Goal: Task Accomplishment & Management: Use online tool/utility

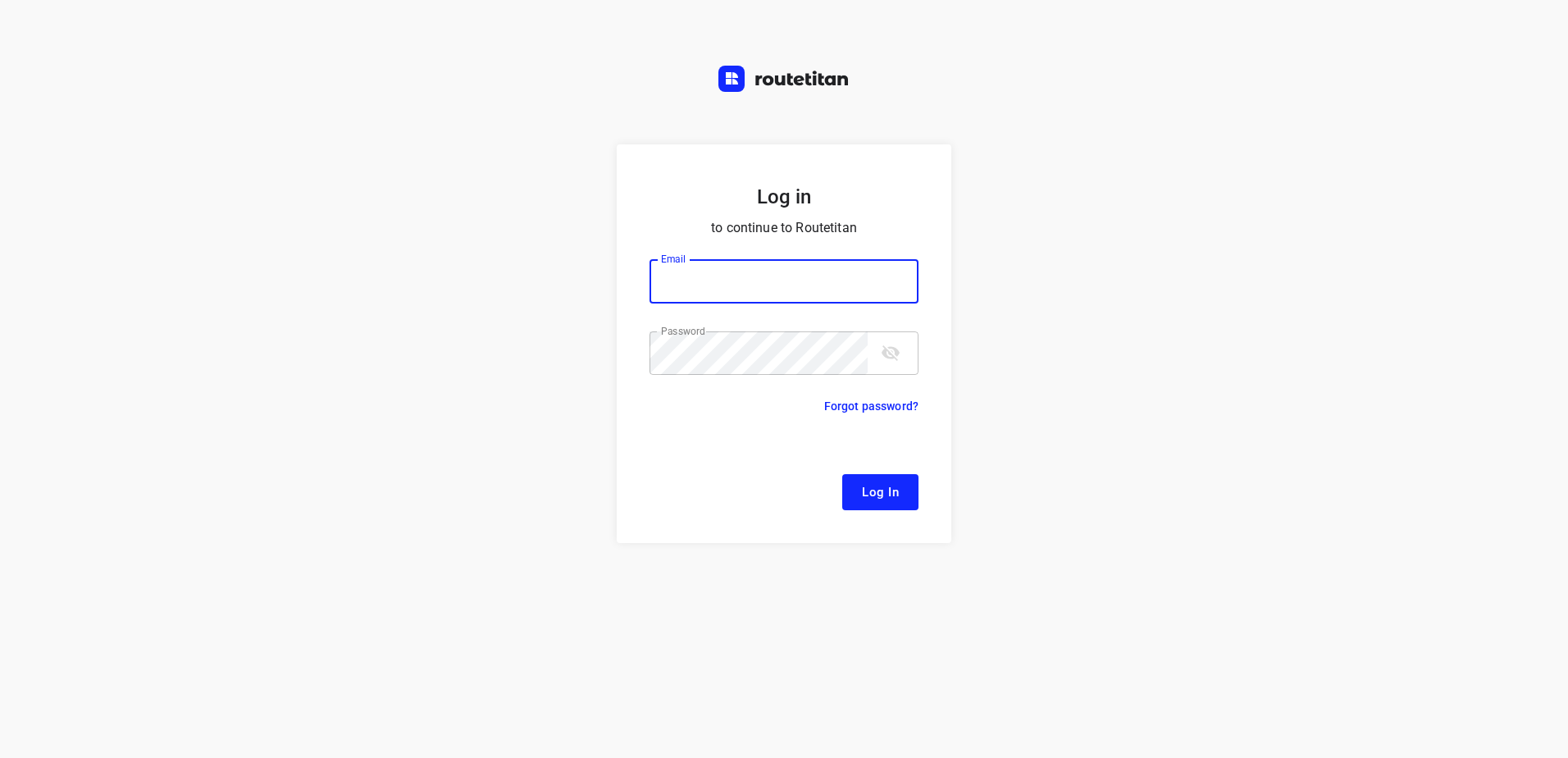
type input "[EMAIL_ADDRESS][DOMAIN_NAME]"
click at [860, 495] on button "Log In" at bounding box center [880, 492] width 76 height 36
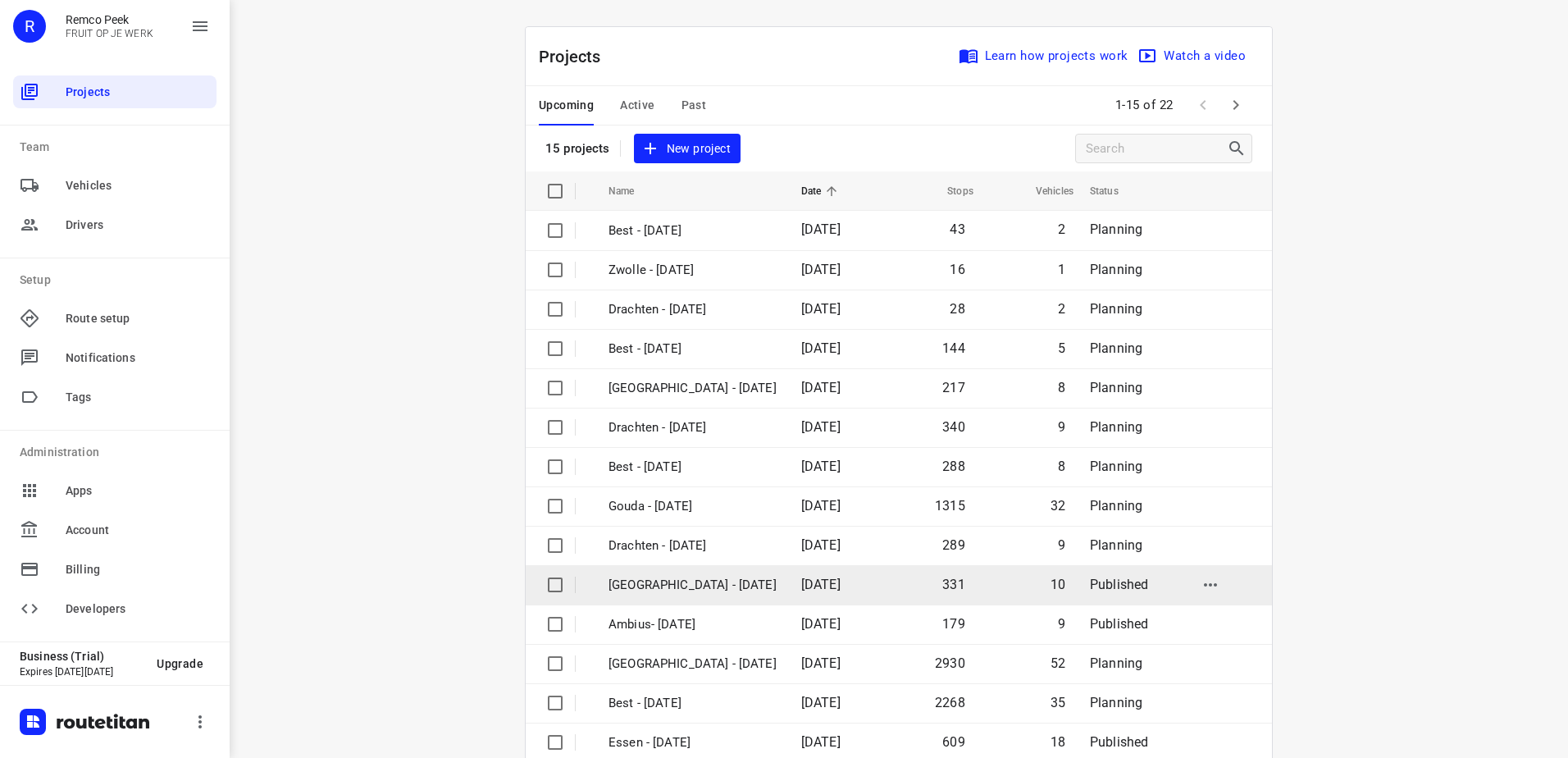
click at [708, 583] on p "[GEOGRAPHIC_DATA] - [DATE]" at bounding box center [692, 586] width 168 height 19
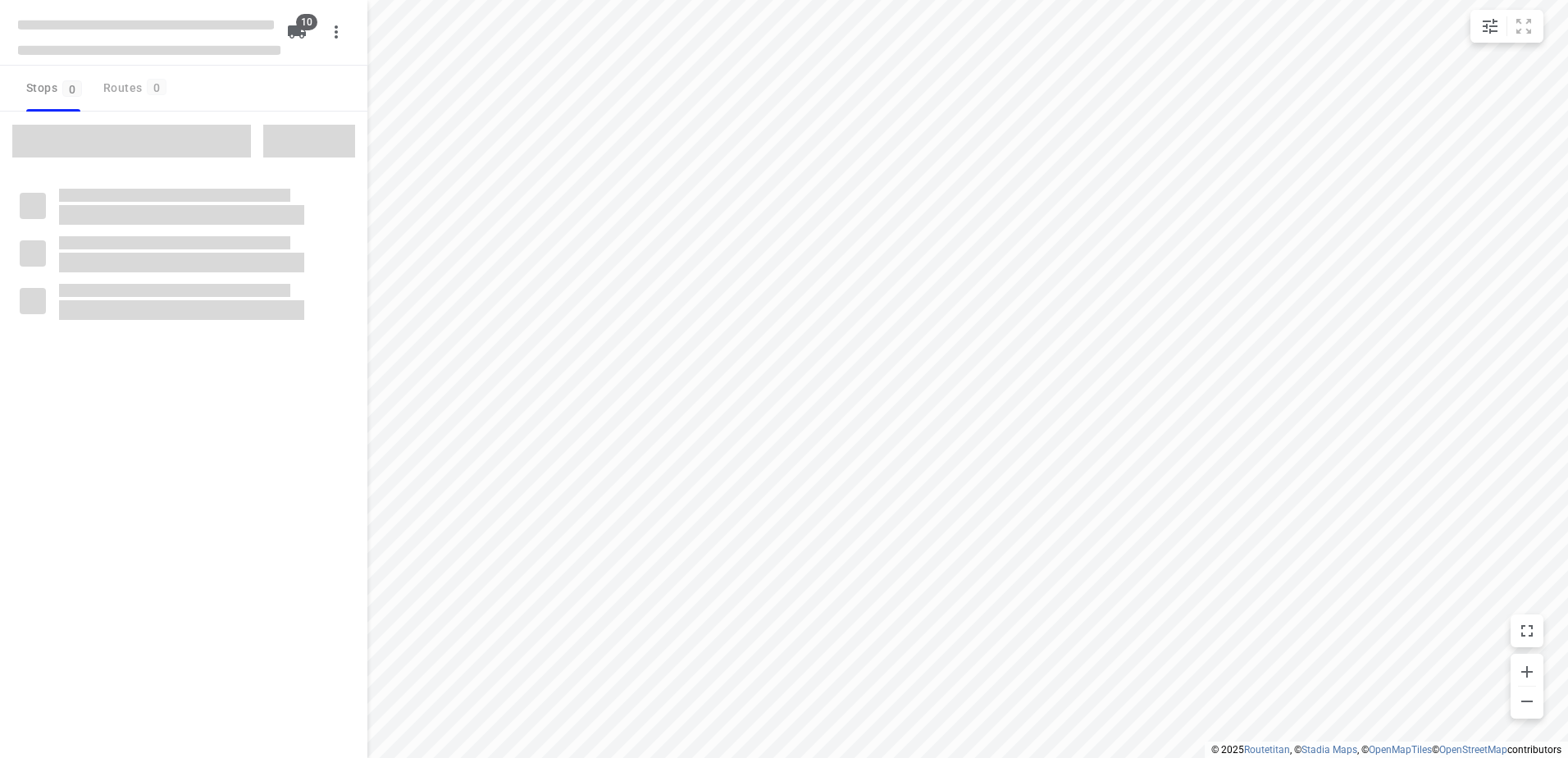
checkbox input "true"
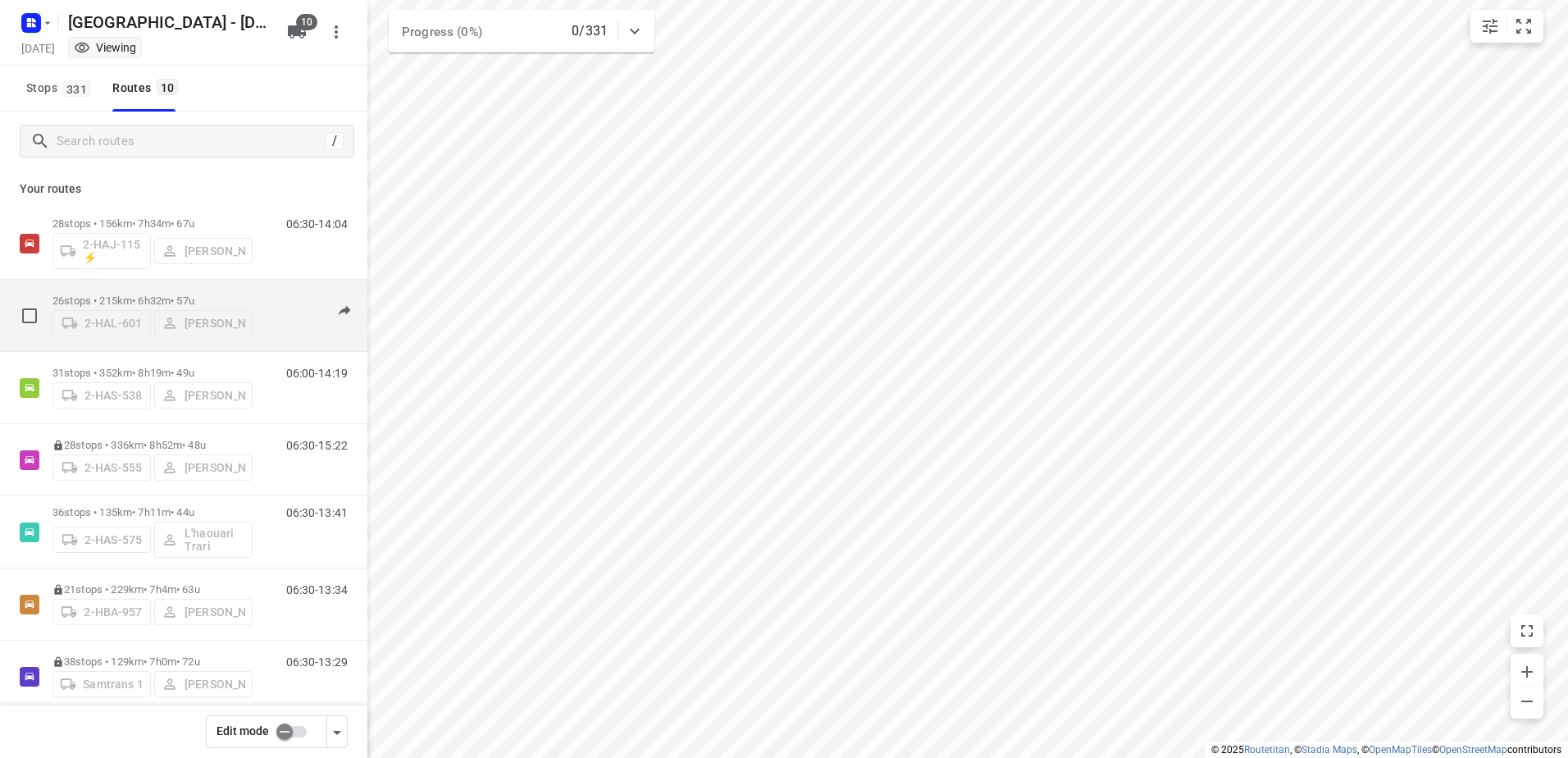
click at [100, 297] on p "26 stops • 215km • 6h32m • 57u" at bounding box center [152, 300] width 200 height 12
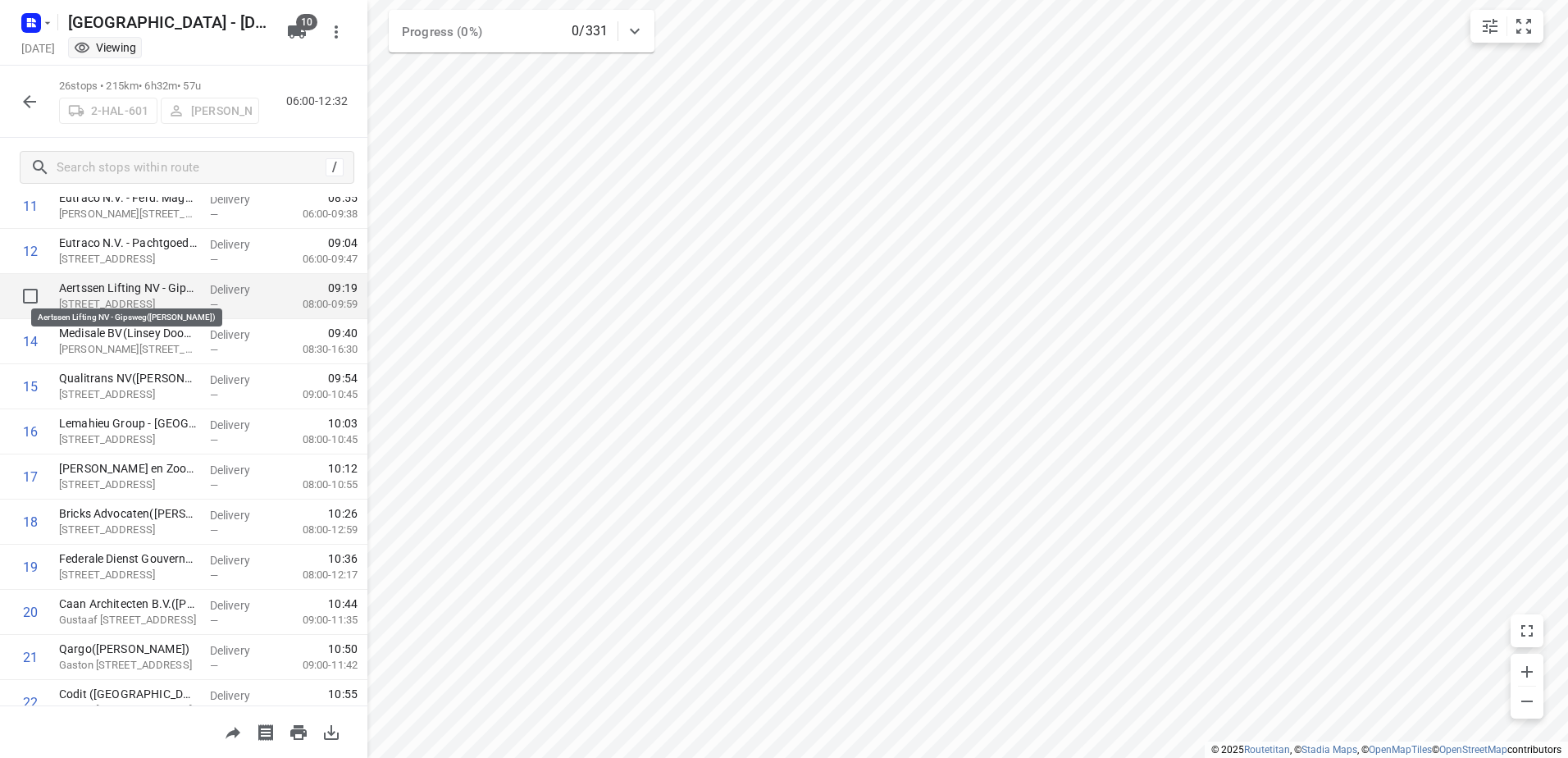
scroll to position [546, 0]
click at [25, 109] on icon "button" at bounding box center [30, 101] width 20 height 20
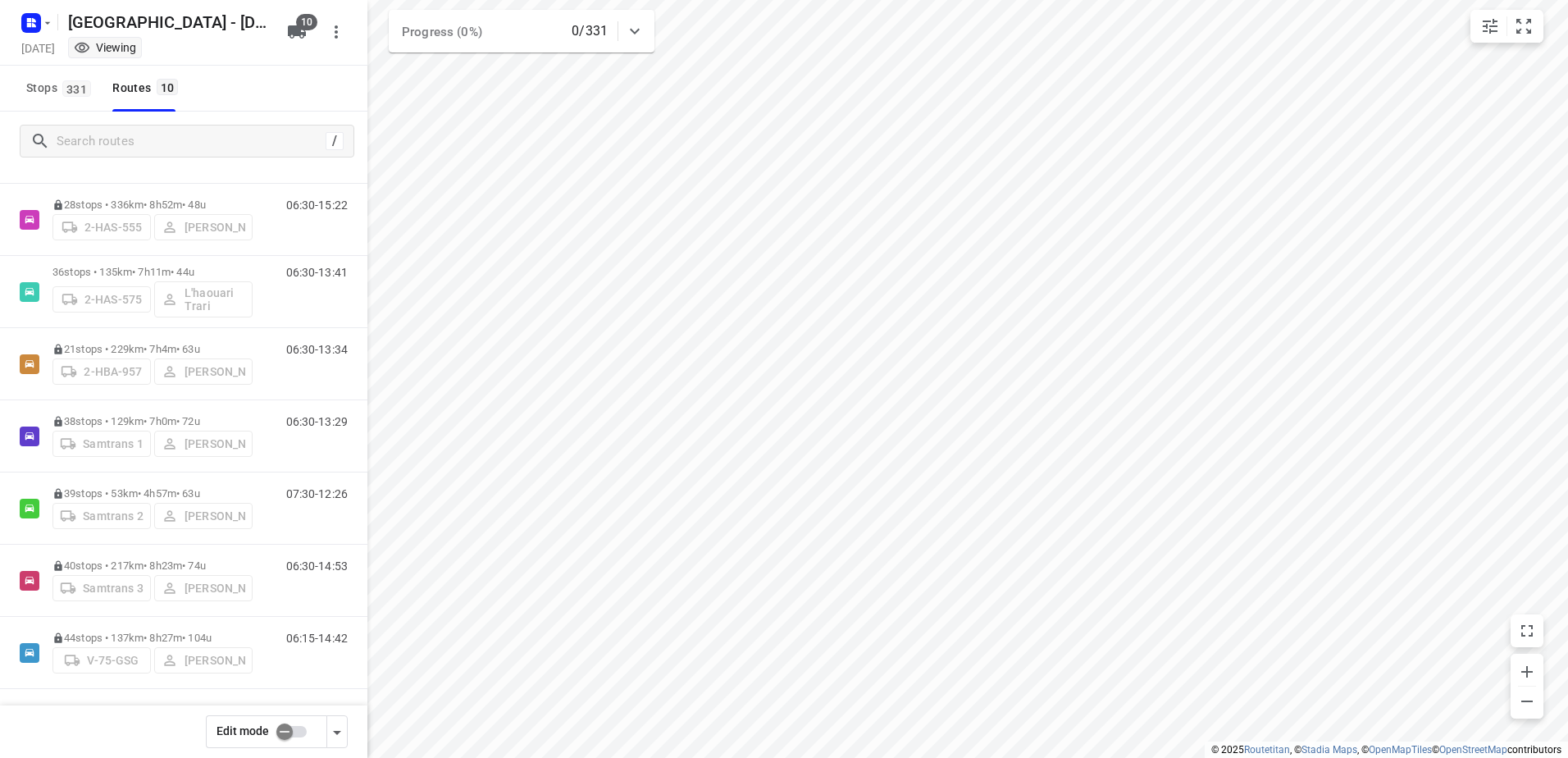
scroll to position [0, 0]
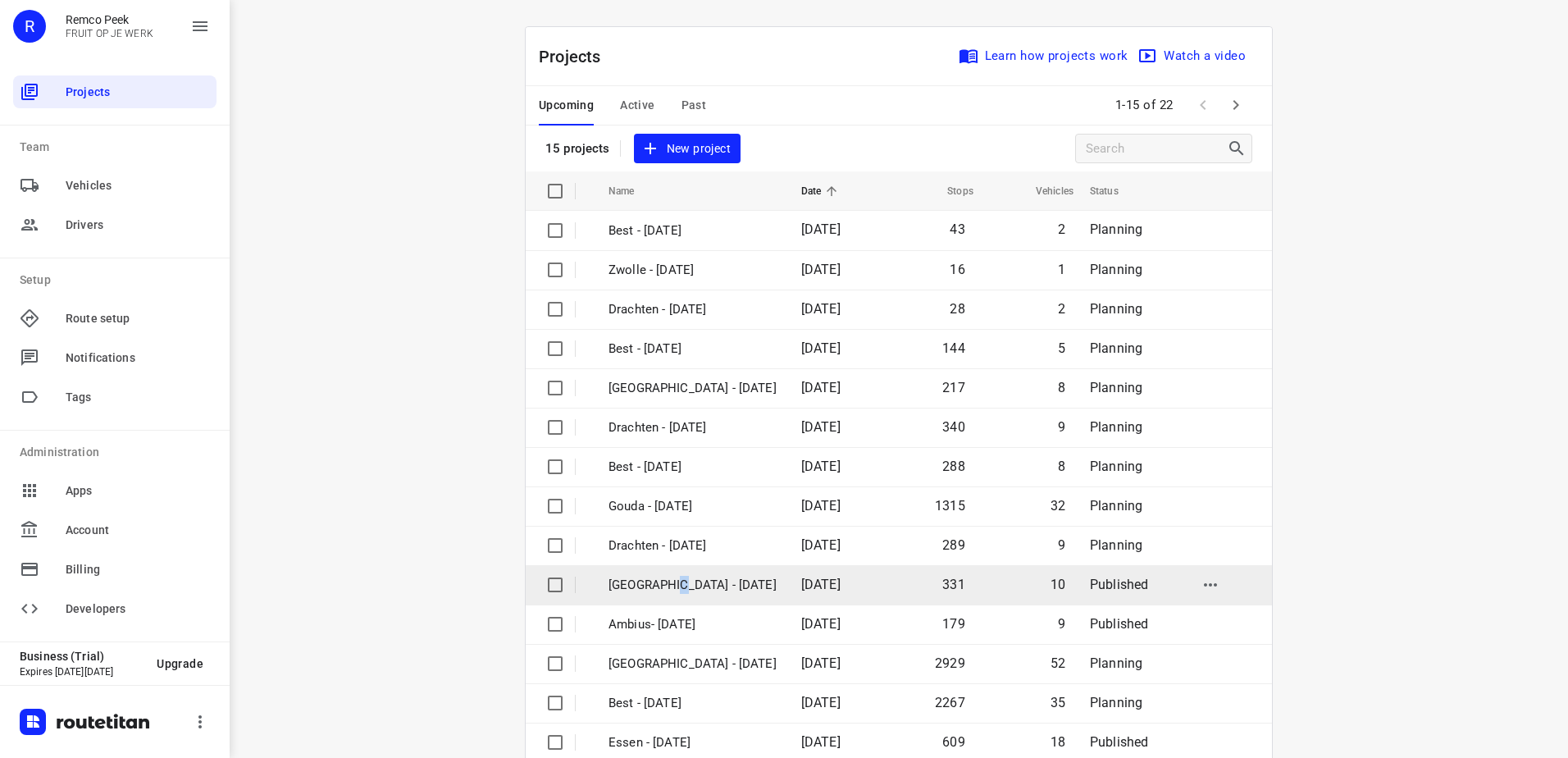
click at [669, 582] on p "[GEOGRAPHIC_DATA] - [DATE]" at bounding box center [692, 586] width 168 height 19
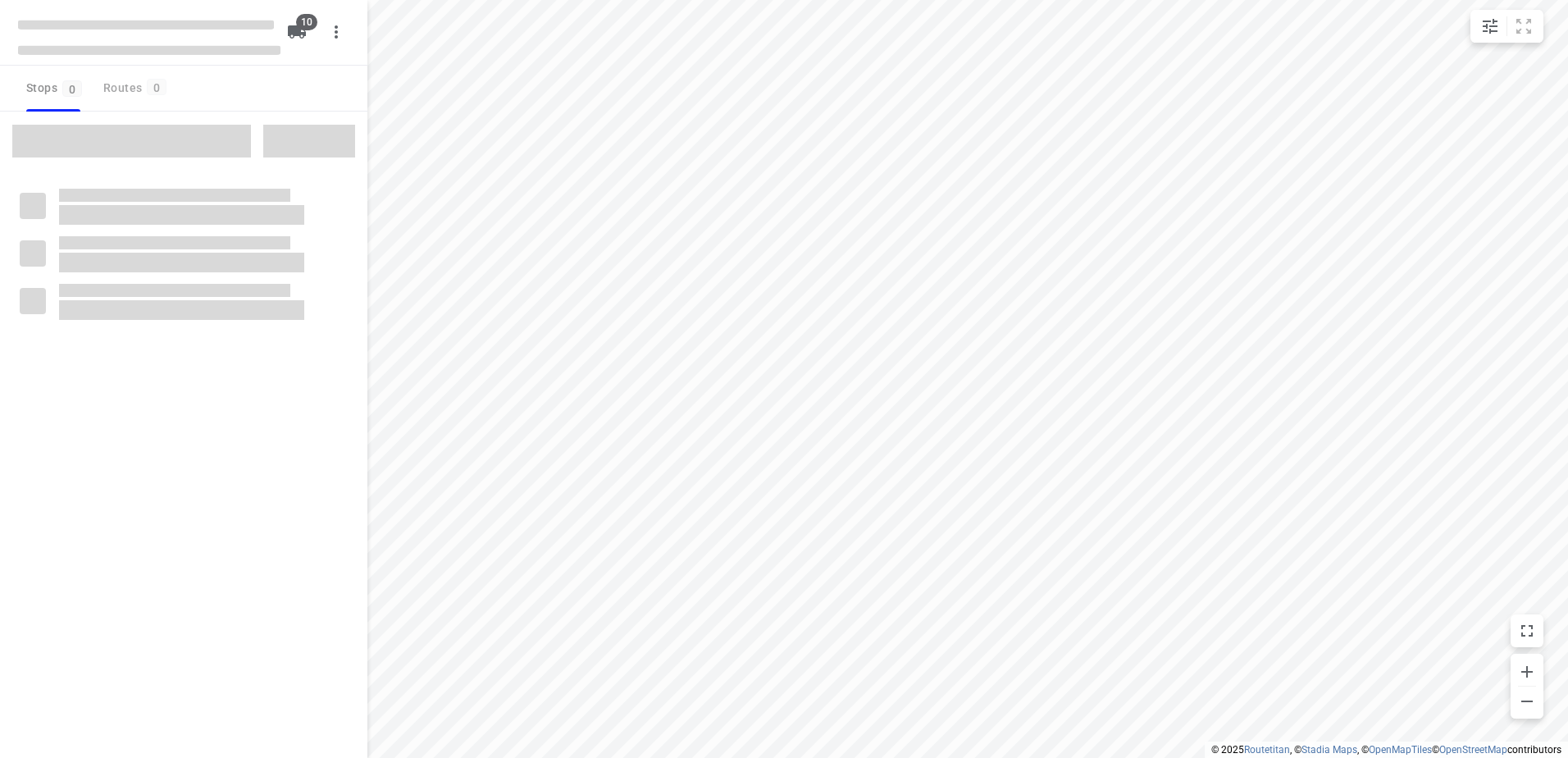
checkbox input "true"
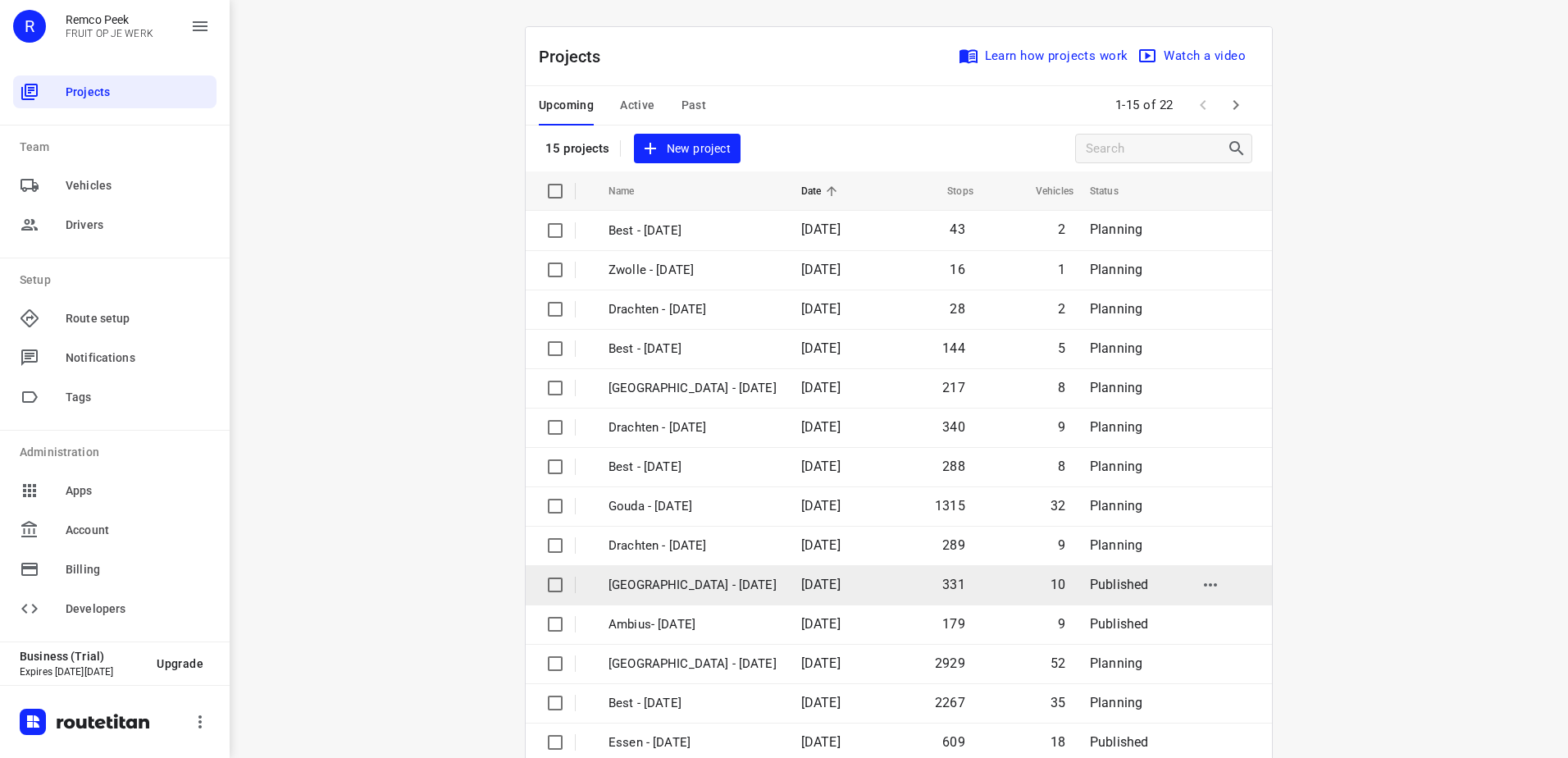
scroll to position [72, 0]
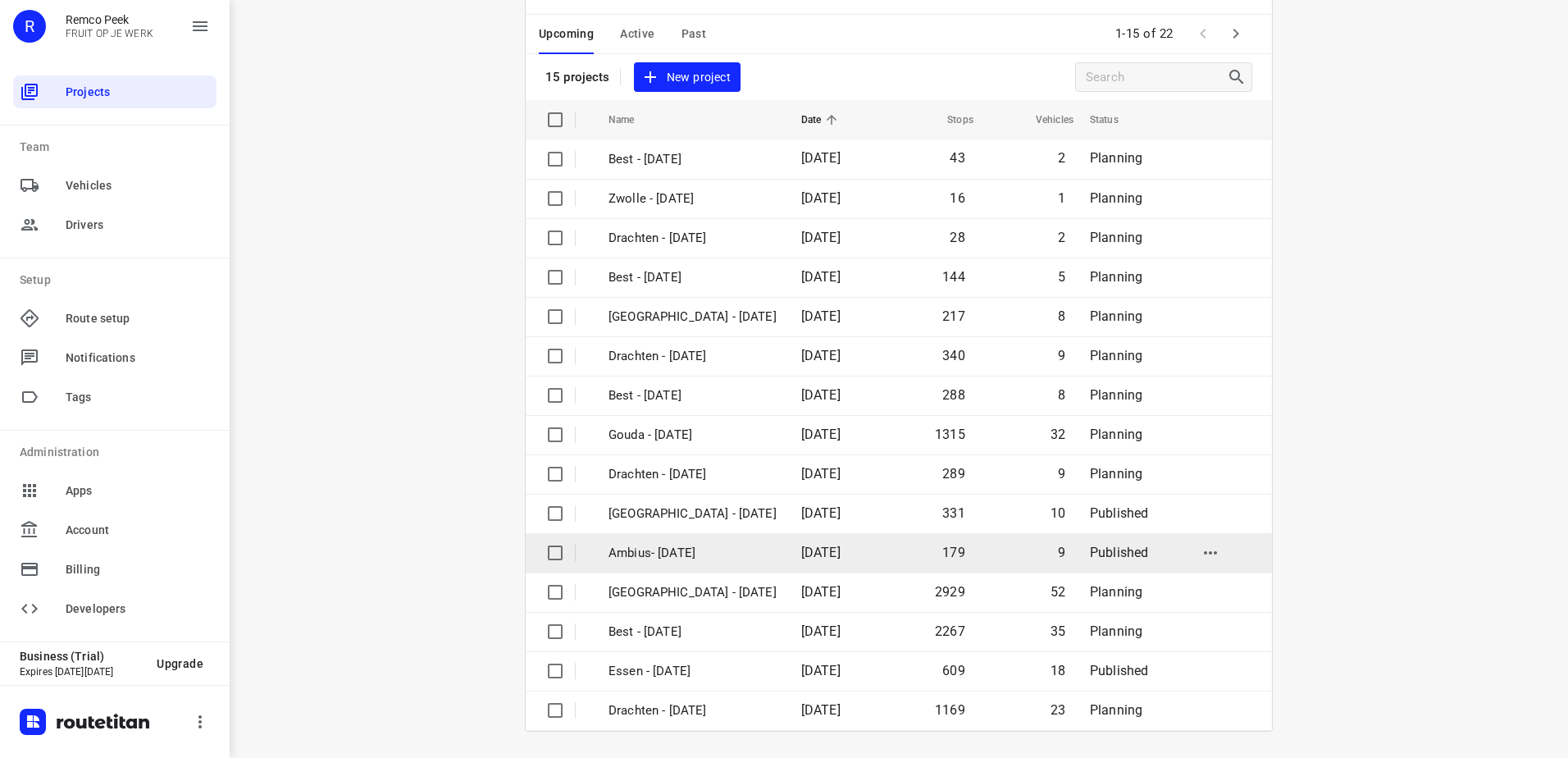
click at [710, 560] on p "Ambius- [DATE]" at bounding box center [692, 554] width 168 height 19
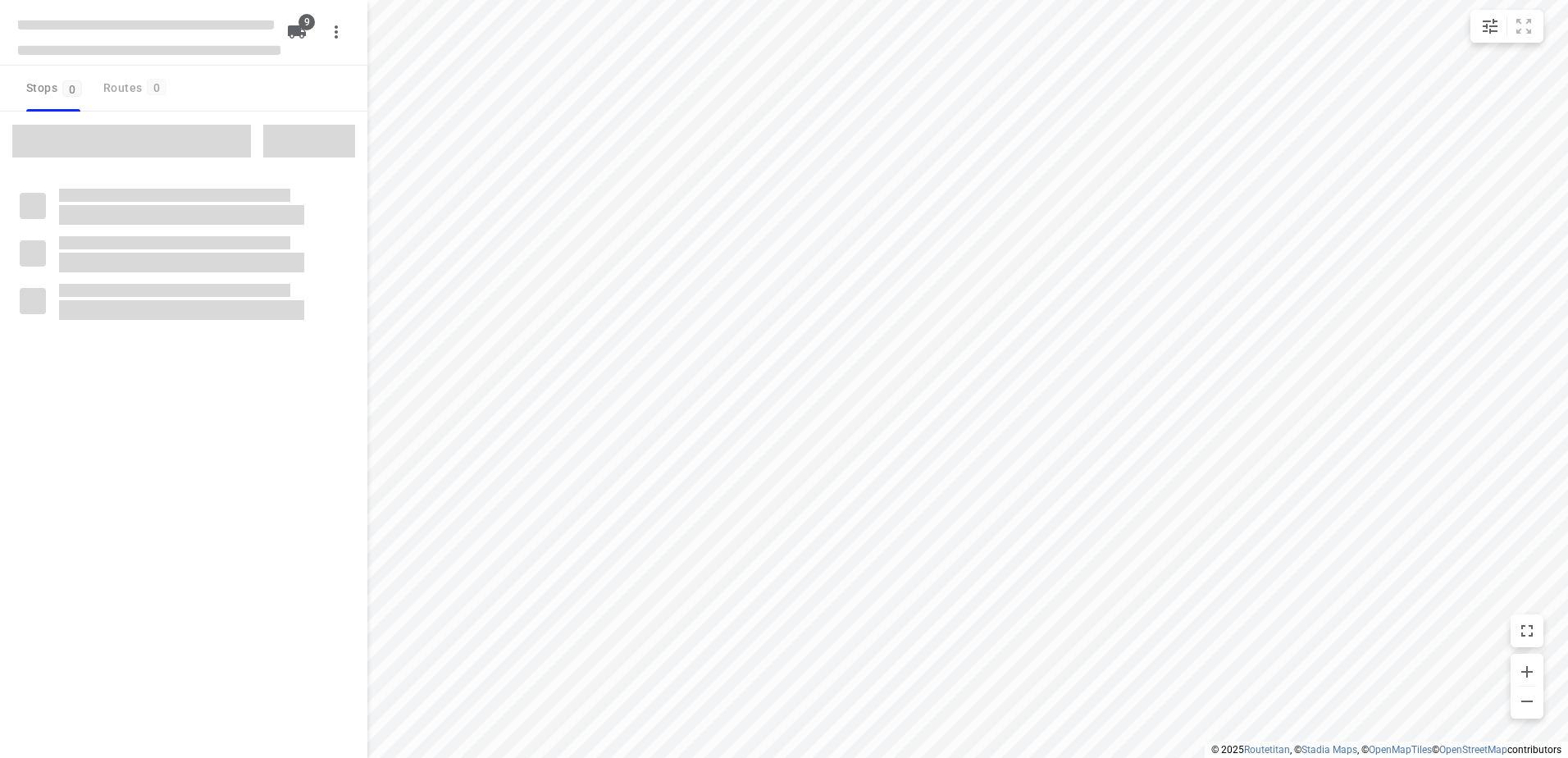
checkbox input "true"
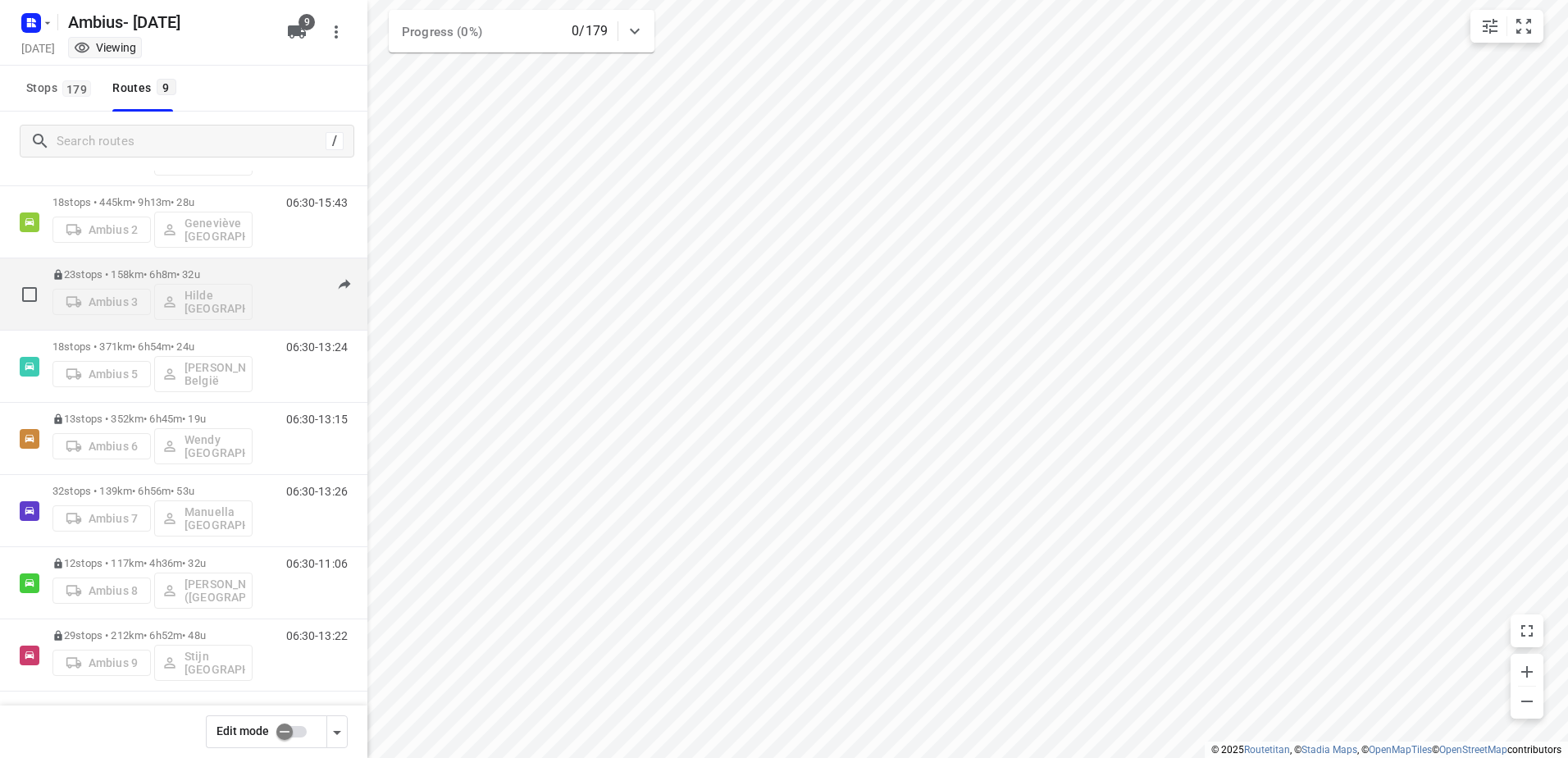
scroll to position [169, 0]
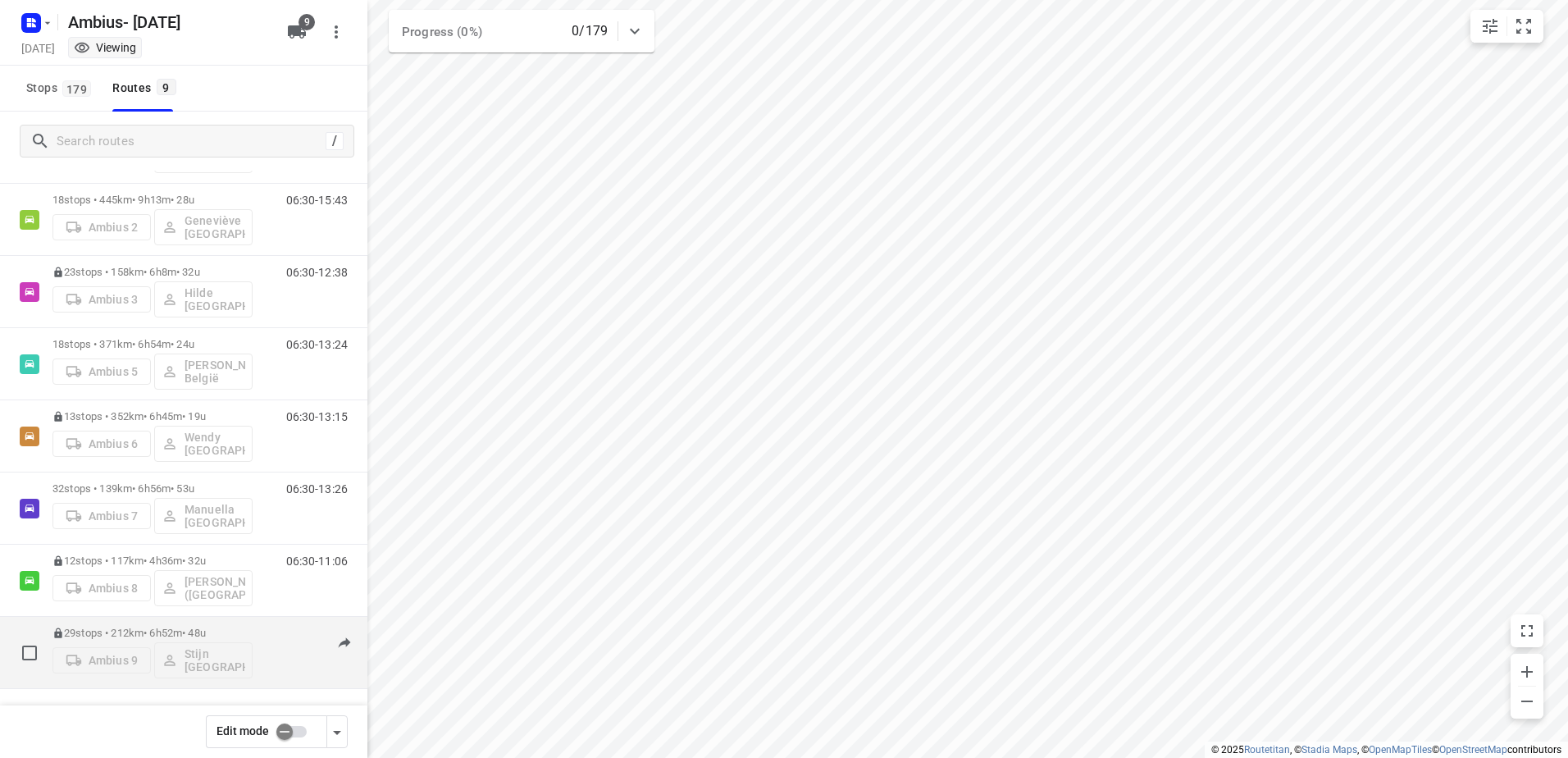
click at [144, 639] on p "29 stops • 212km • 6h52m • 48u" at bounding box center [152, 633] width 200 height 12
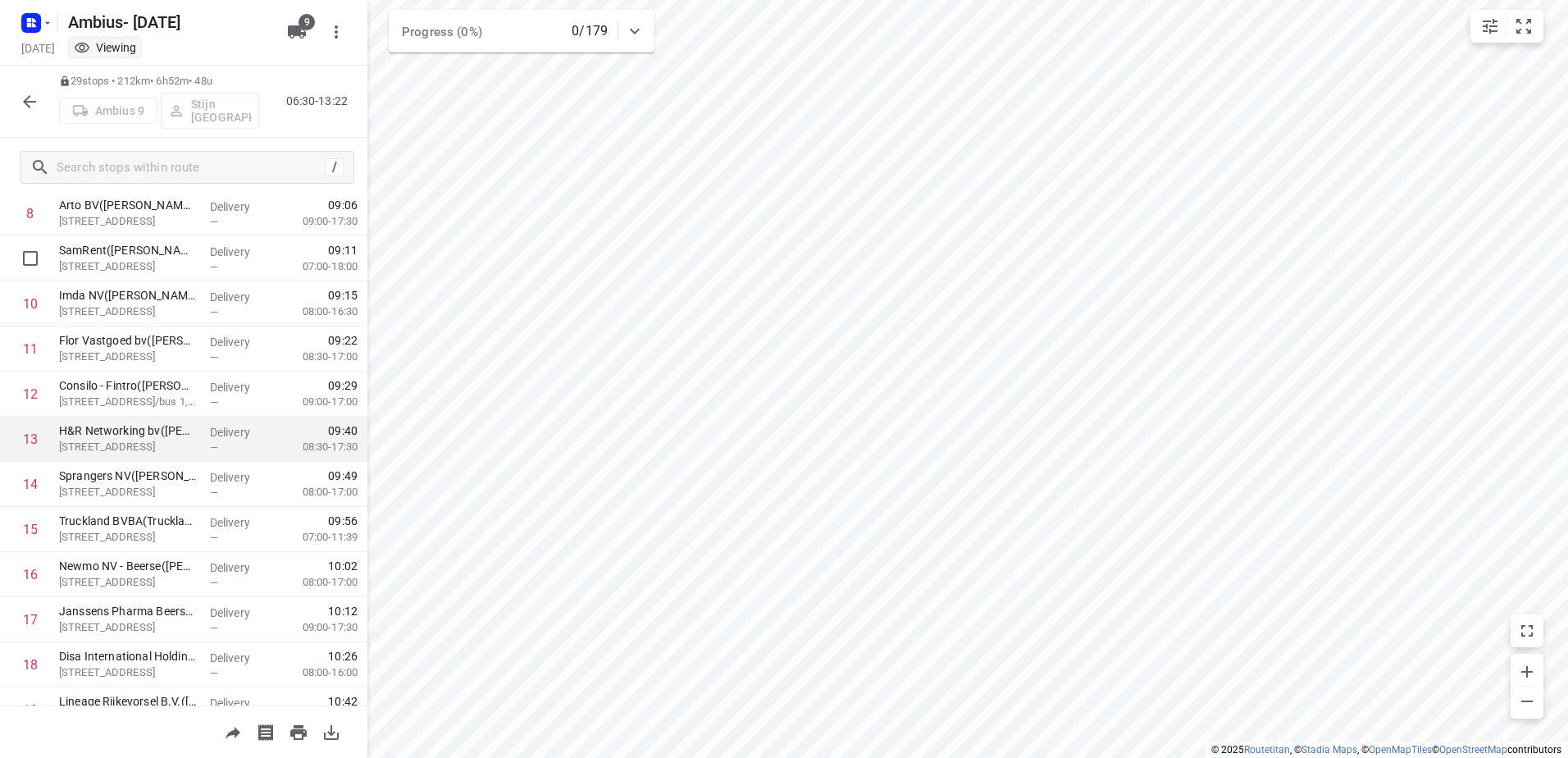
scroll to position [410, 0]
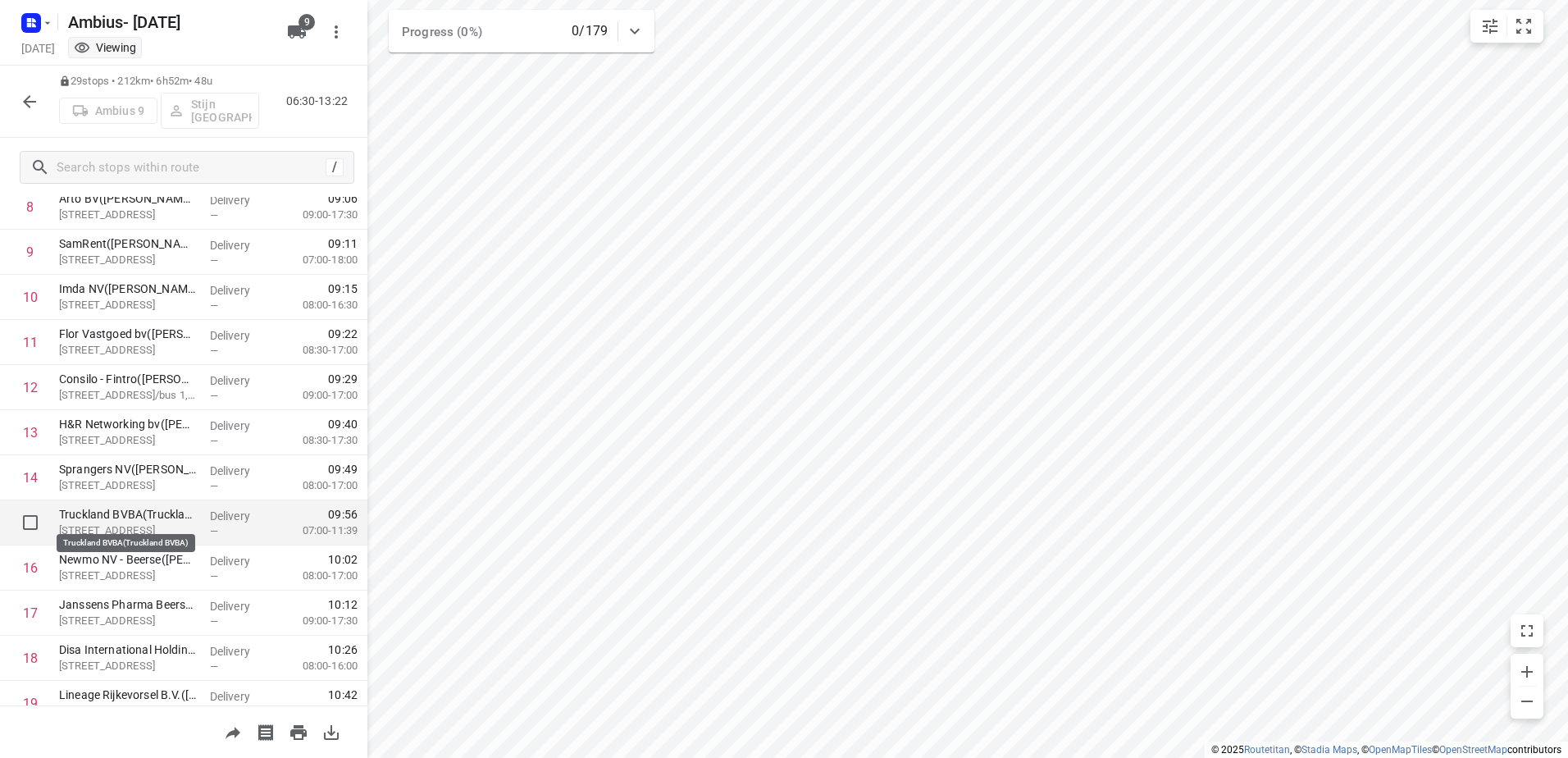
click at [145, 512] on p "Truckland BVBA(Truckland BVBA)" at bounding box center [128, 514] width 138 height 17
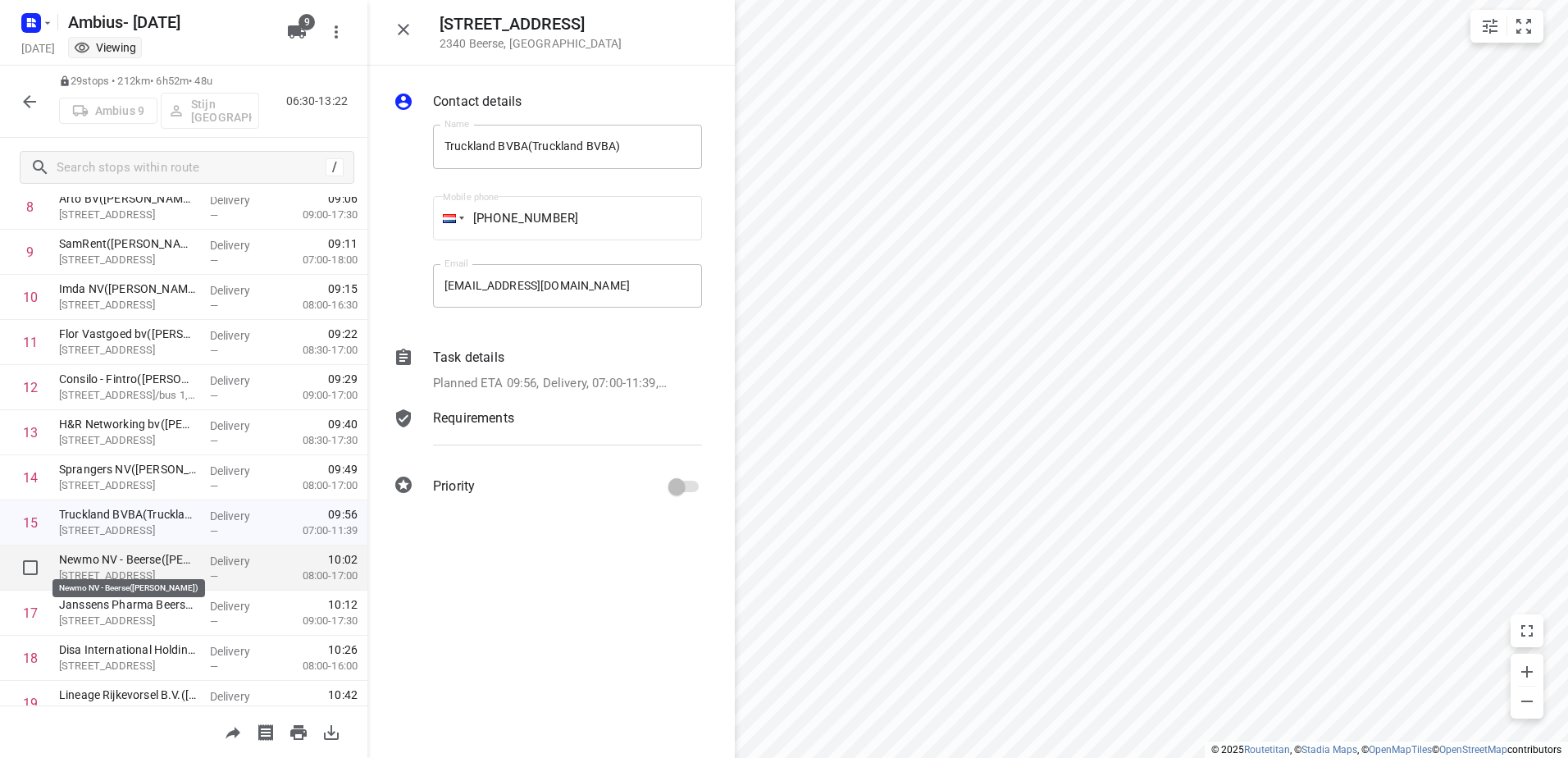
click at [150, 554] on p "Newmo NV - Beerse(Ine Verhaegen)" at bounding box center [128, 559] width 138 height 17
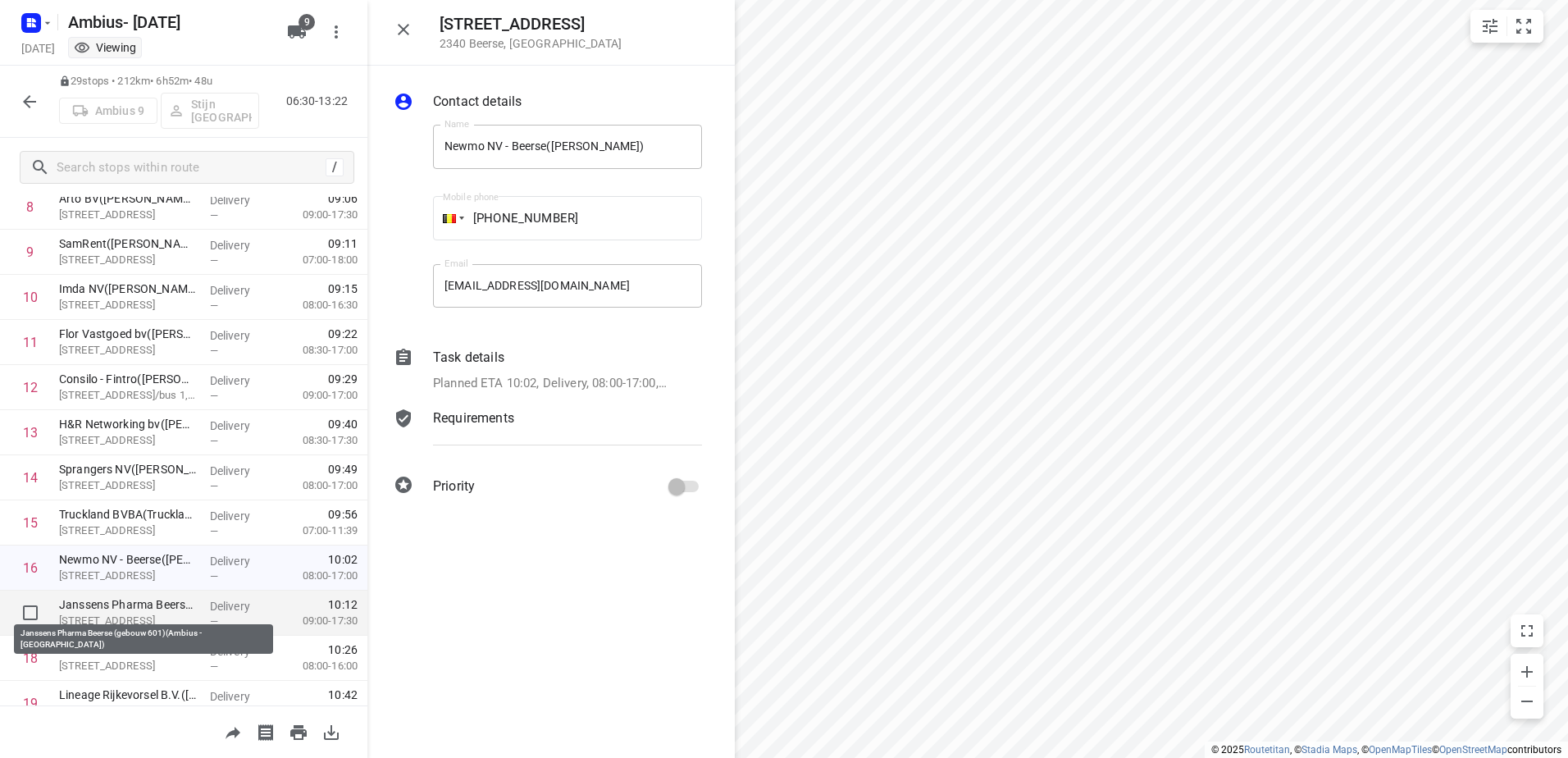
drag, startPoint x: 144, startPoint y: 607, endPoint x: 133, endPoint y: 608, distance: 11.0
click at [146, 618] on div "Janssens Pharma Beerse (gebouw 601)(Ambius - België) Turnhoutseweg 30, Beerse" at bounding box center [127, 613] width 151 height 45
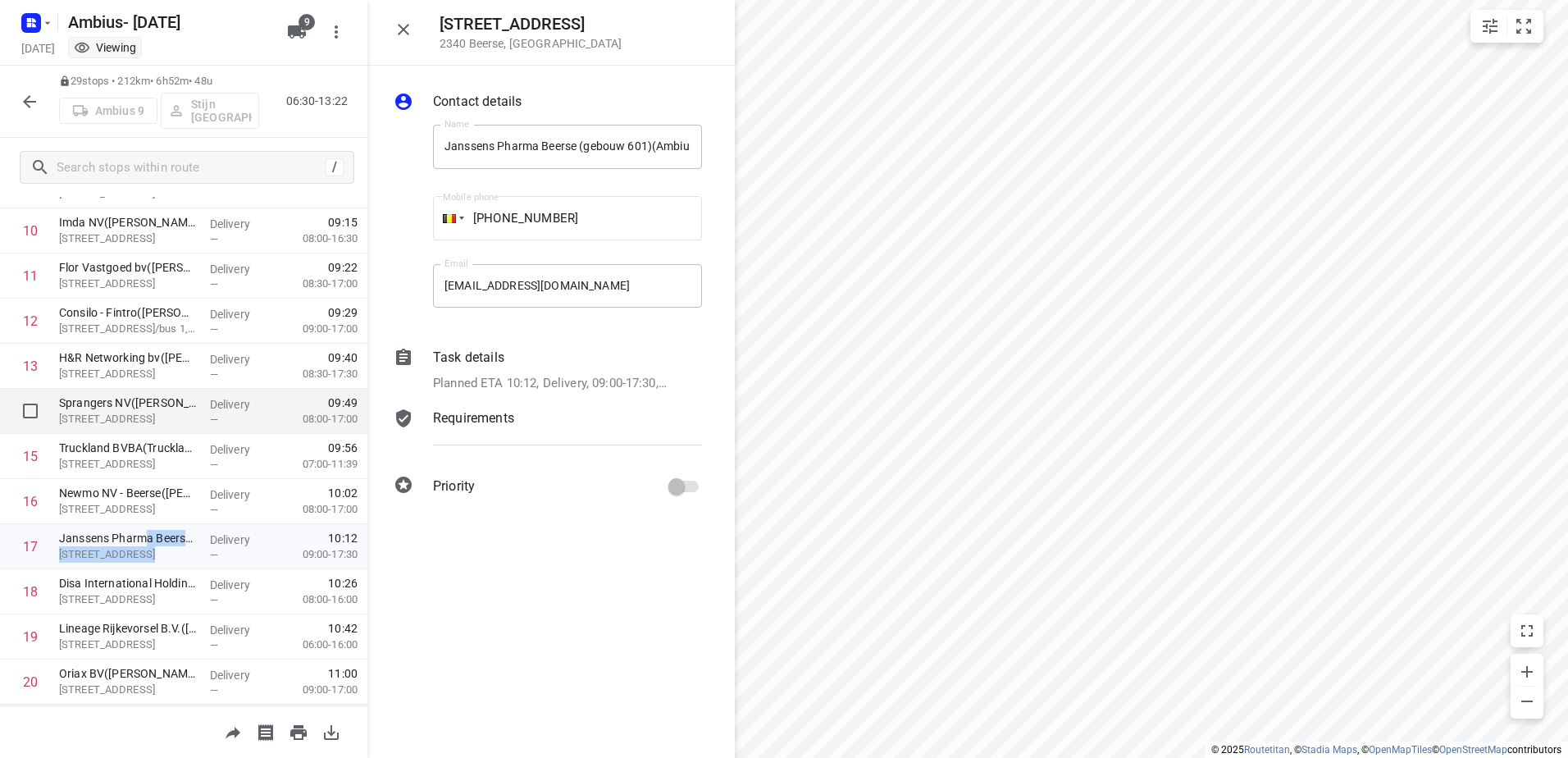
scroll to position [575, 0]
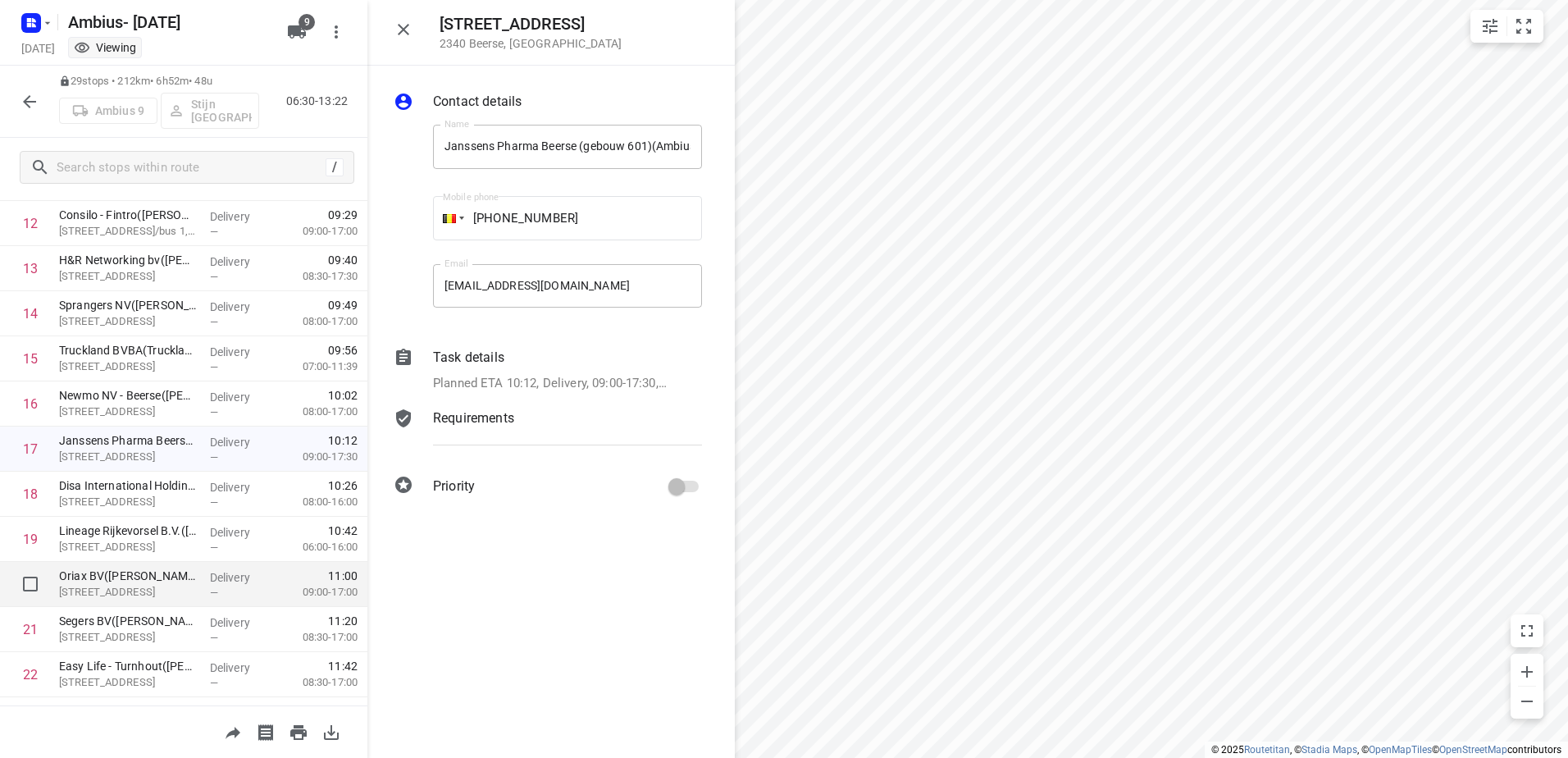
click at [135, 573] on p "Oriax BV(Joy Peeters)" at bounding box center [128, 575] width 138 height 17
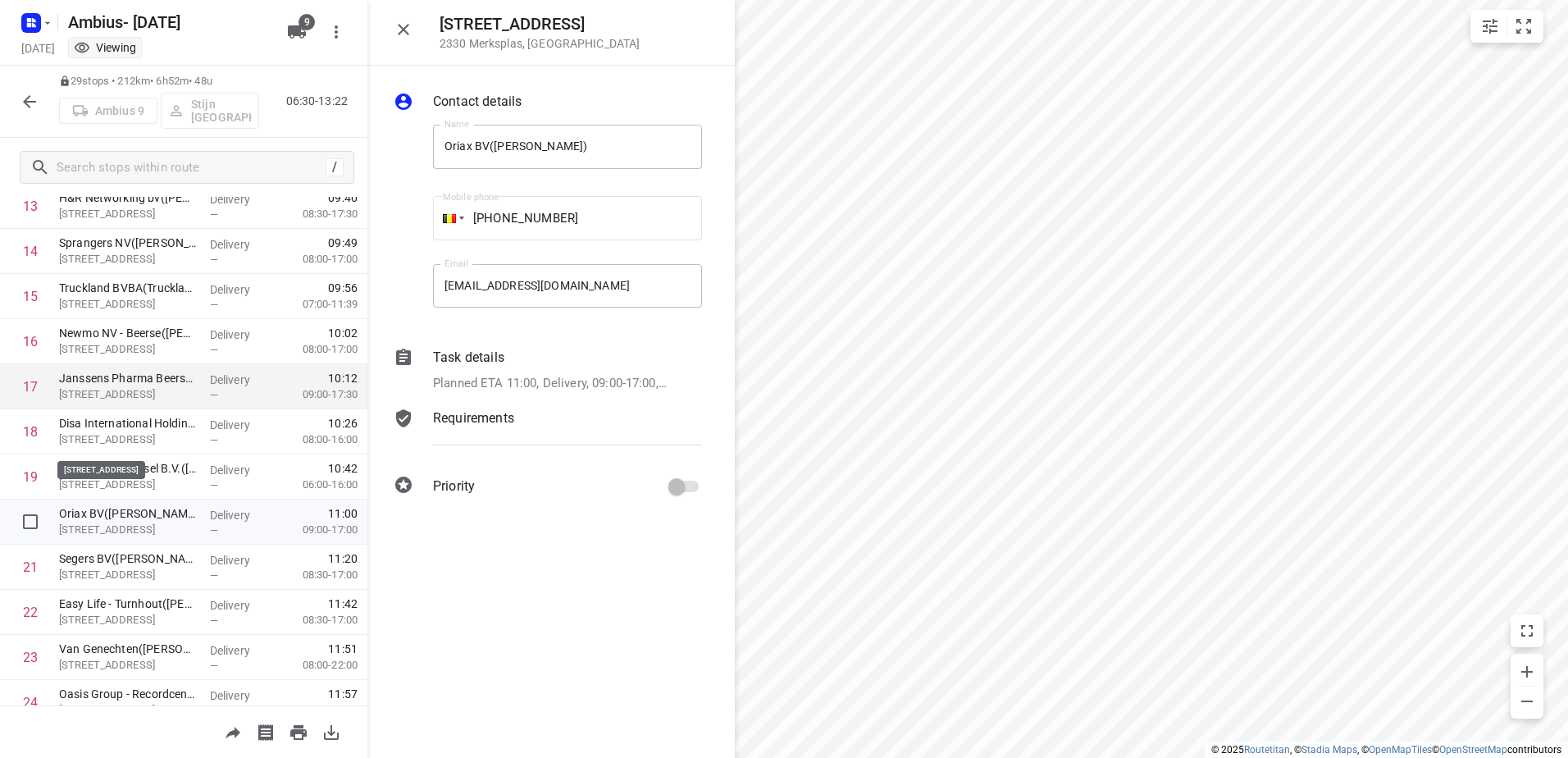
scroll to position [739, 0]
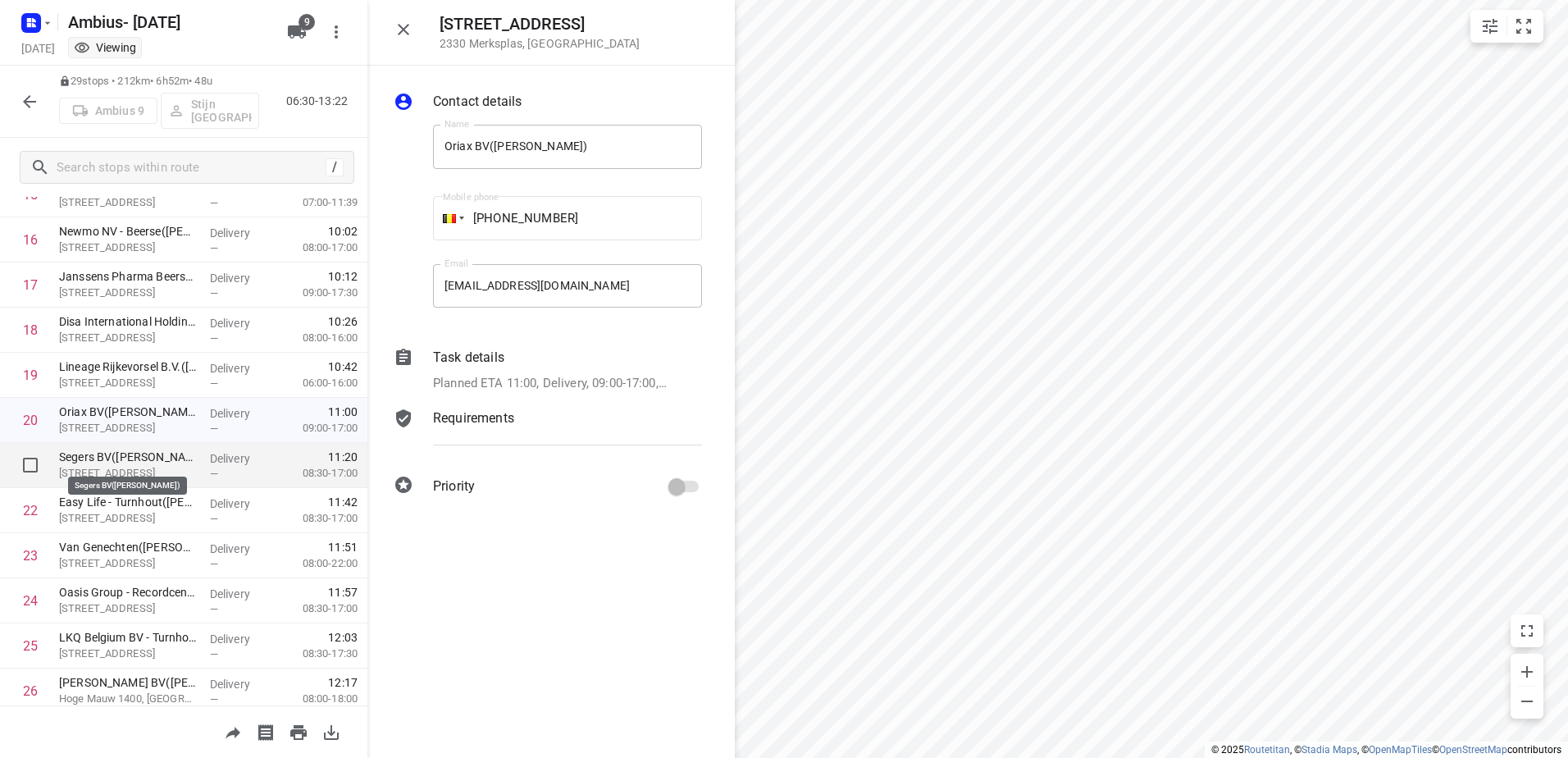
click at [136, 458] on p "Segers BV(Marielle Segers)" at bounding box center [128, 457] width 138 height 17
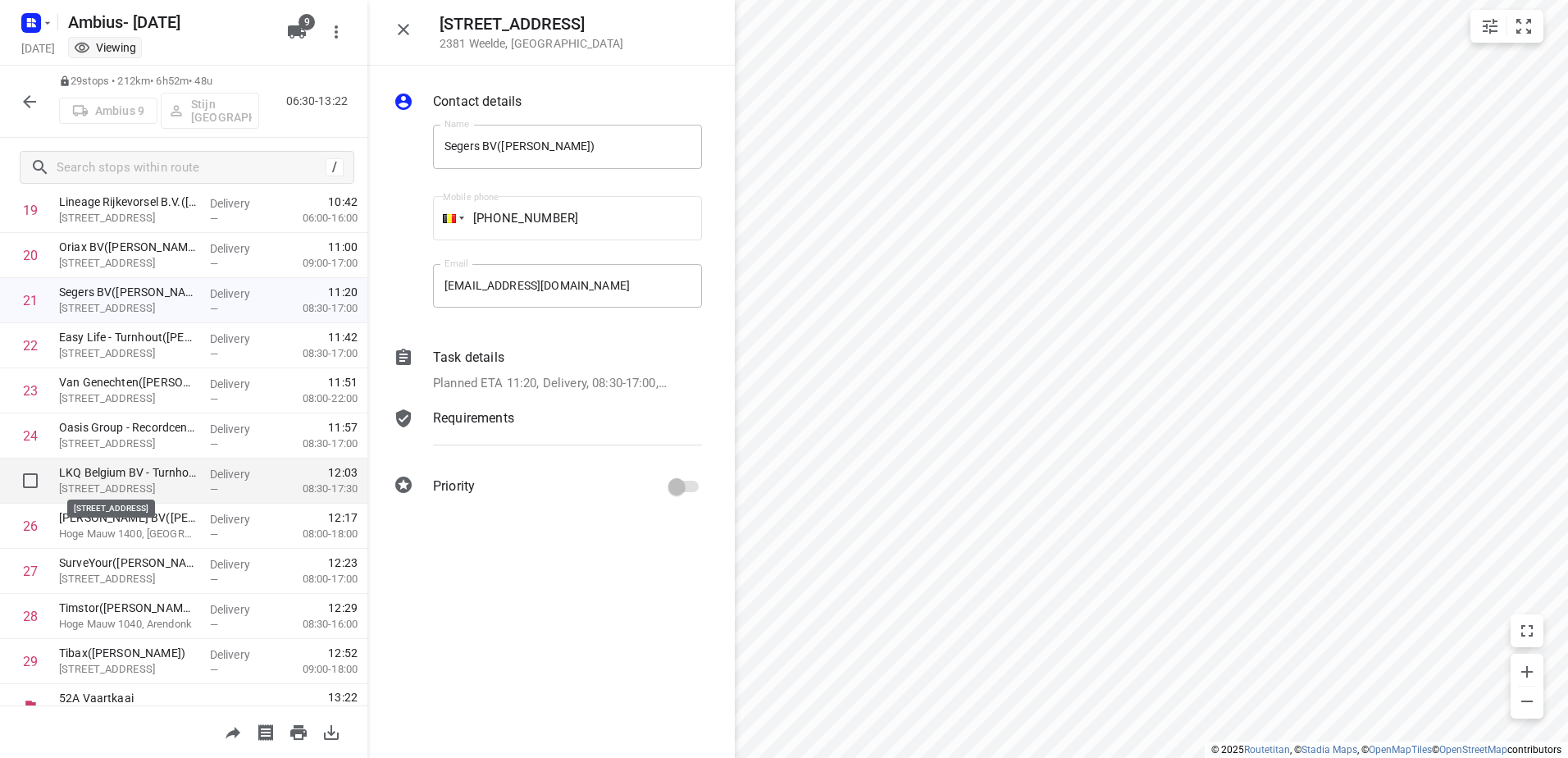
scroll to position [927, 0]
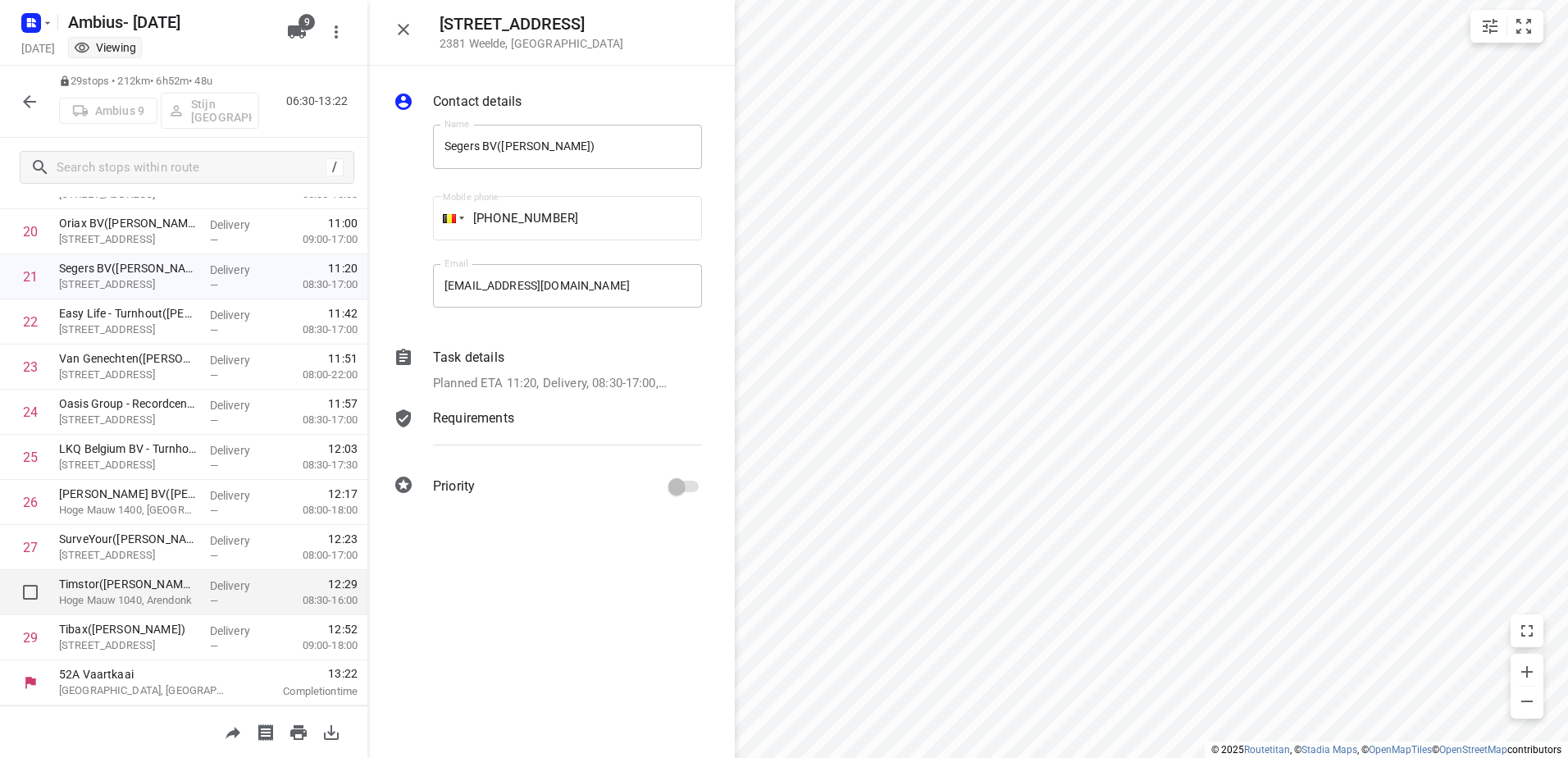
click at [160, 587] on p "Timstor(Stijn Hermans)" at bounding box center [128, 584] width 138 height 17
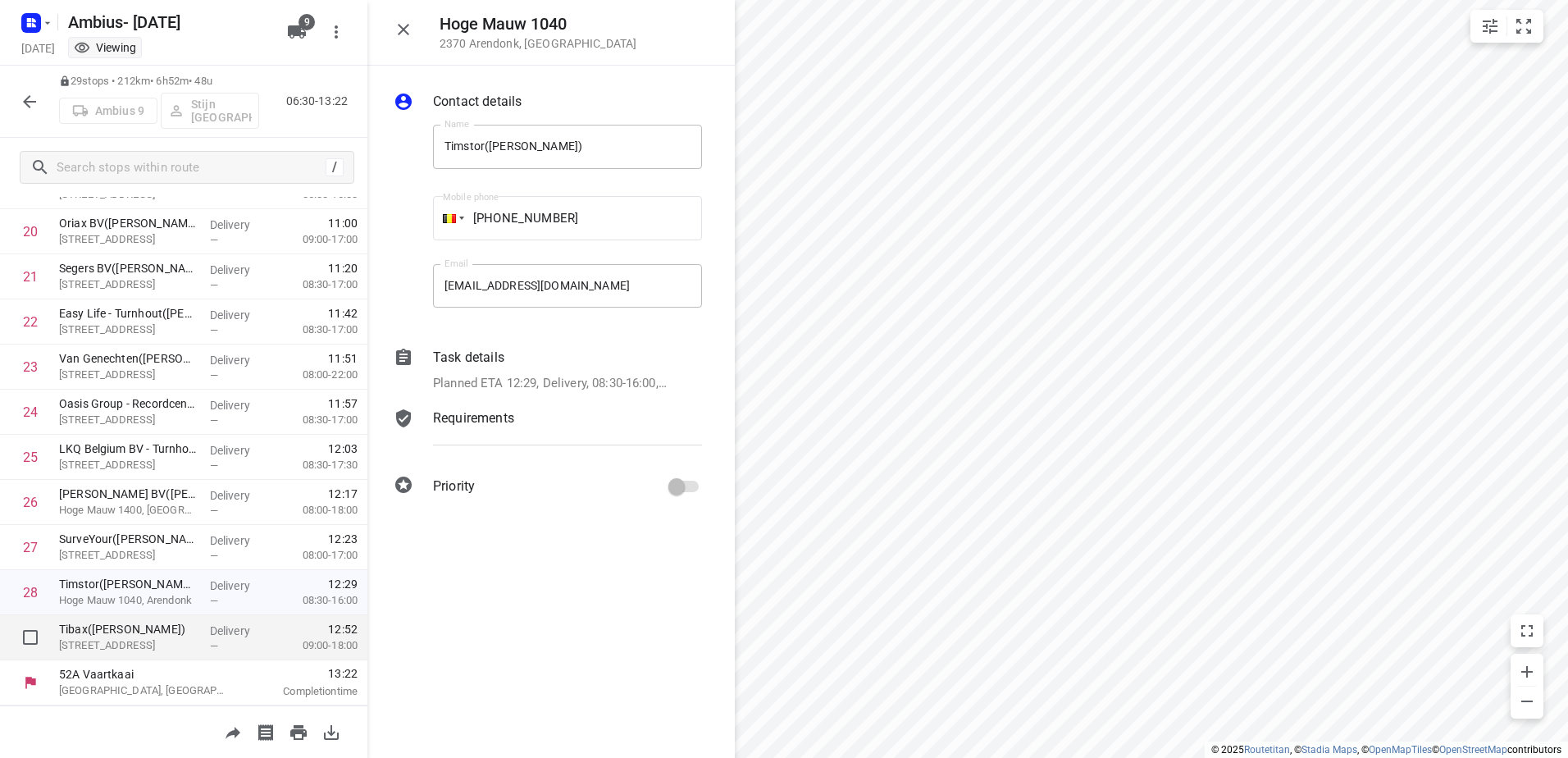
click at [106, 631] on p "Tibax(Sabrina)" at bounding box center [128, 629] width 138 height 17
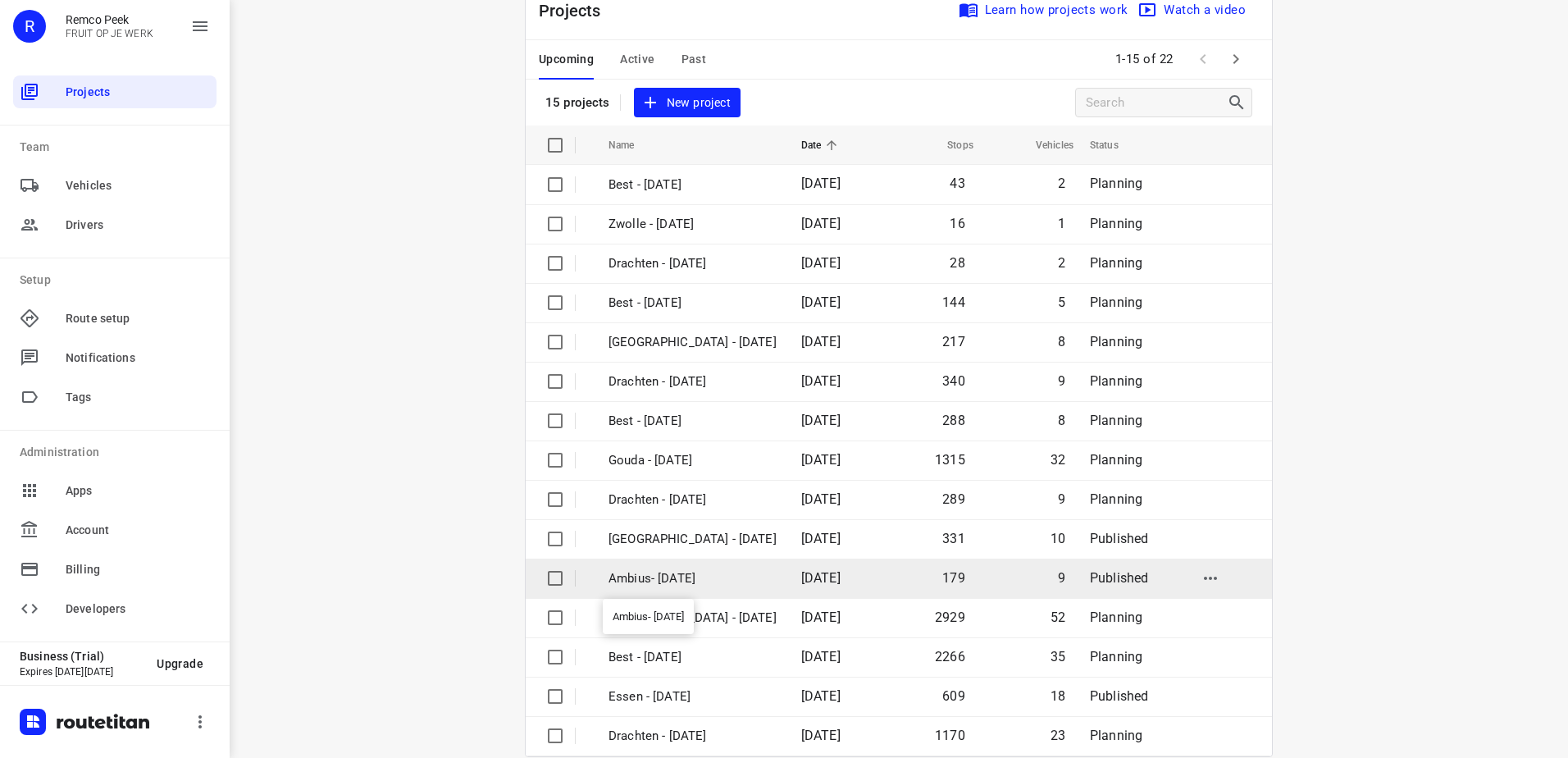
scroll to position [72, 0]
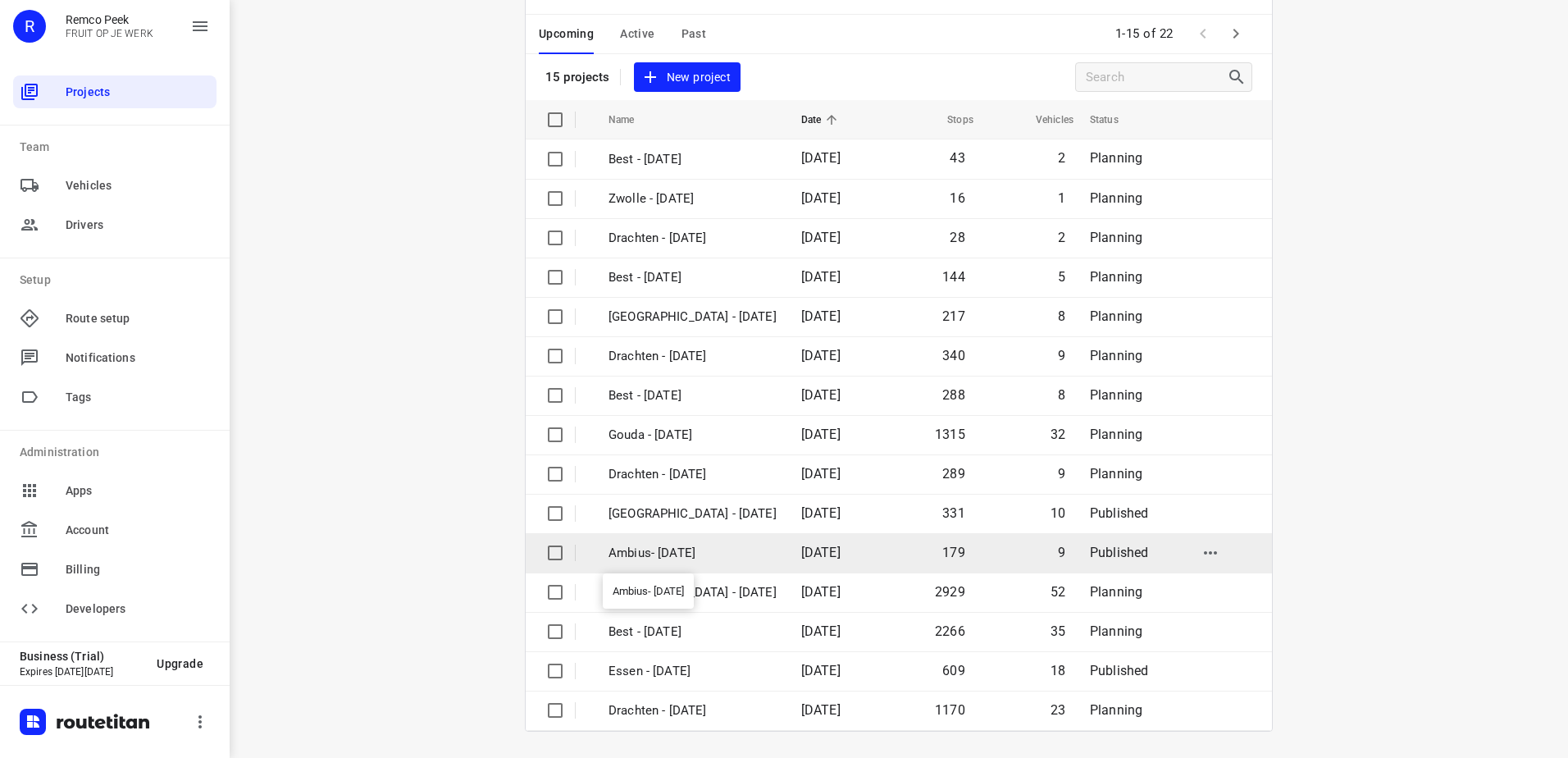
click at [669, 556] on p "Ambius- [DATE]" at bounding box center [692, 554] width 168 height 19
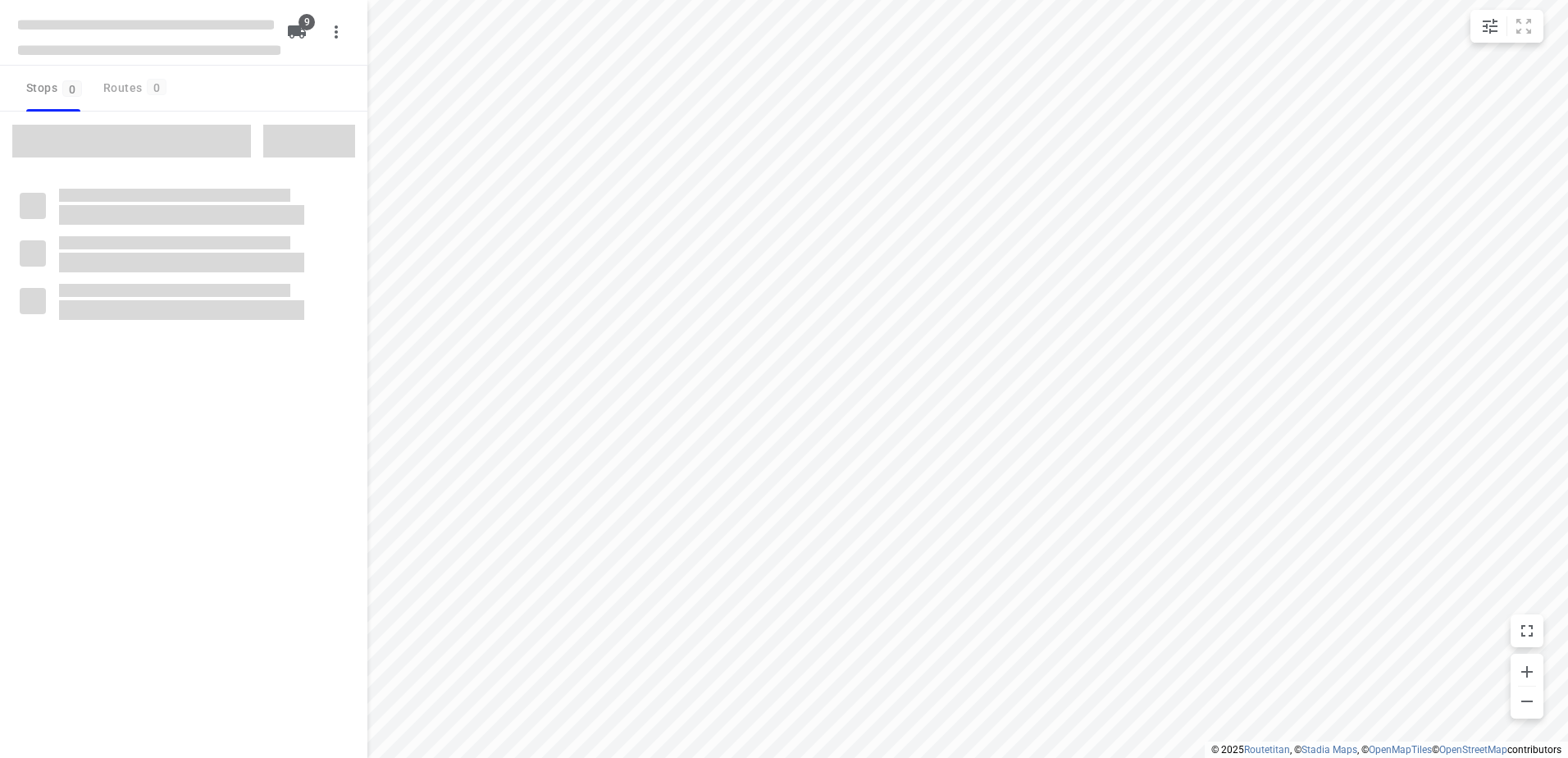
checkbox input "true"
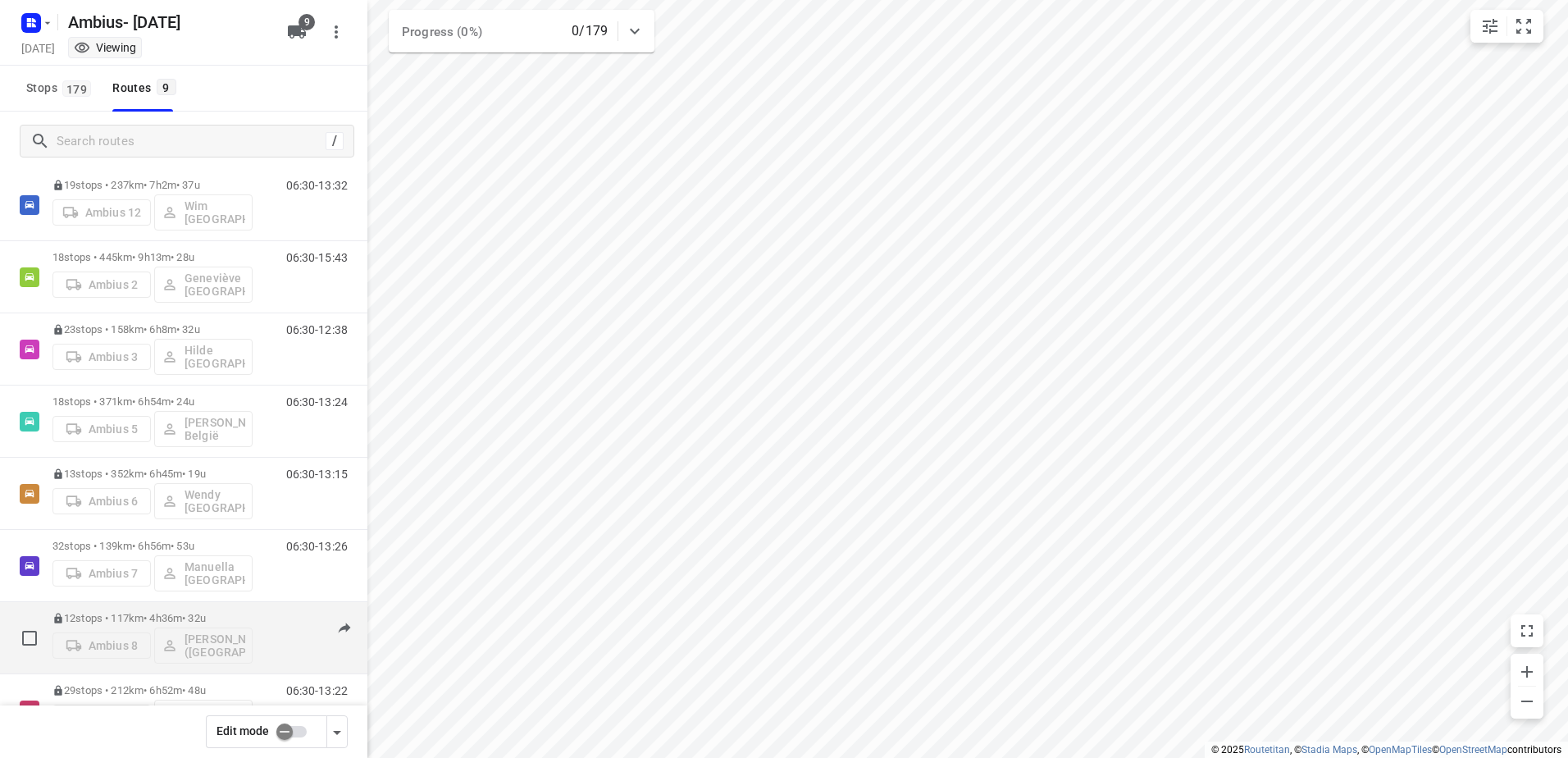
scroll to position [169, 0]
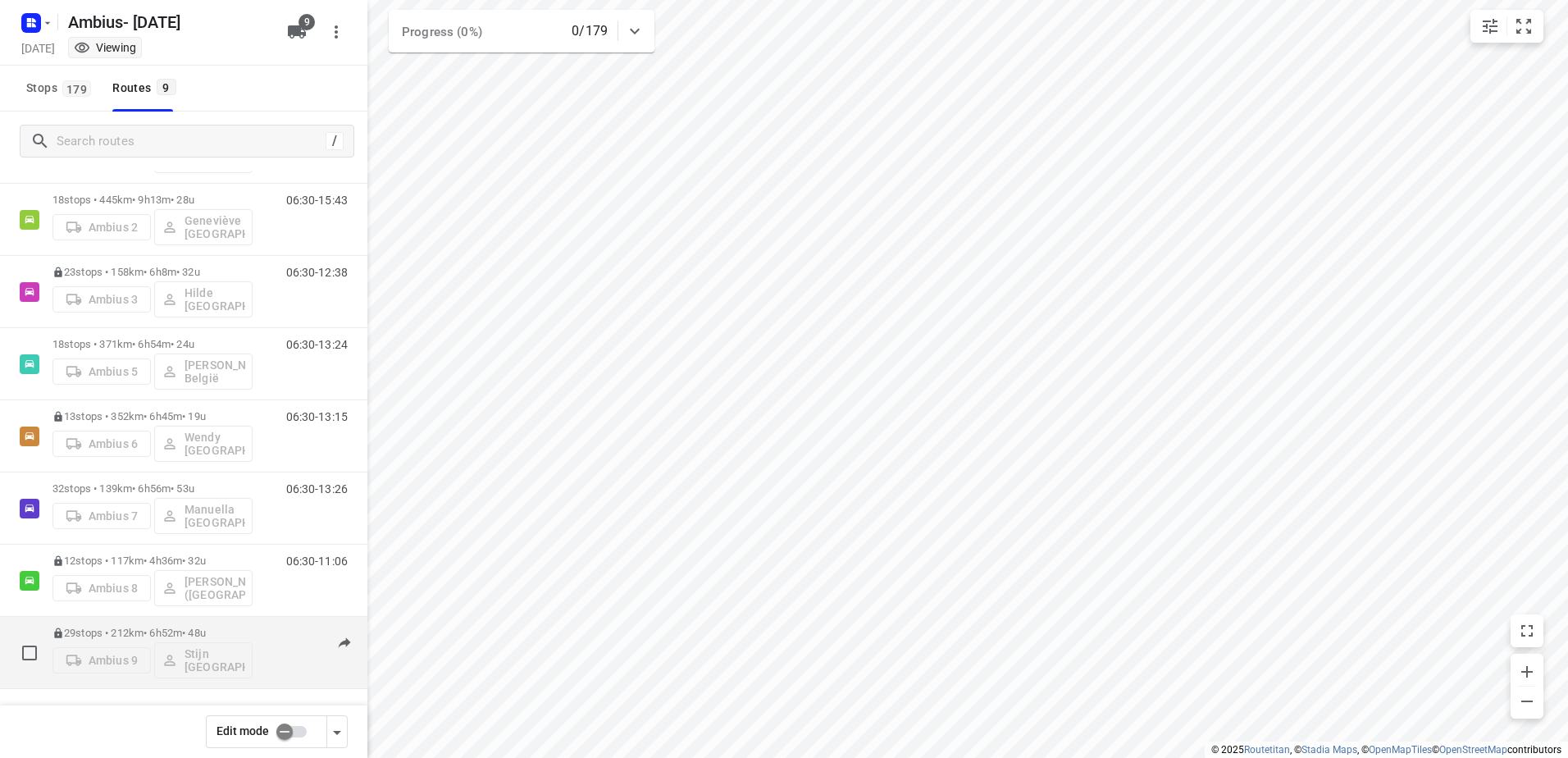
click at [123, 634] on p "29 stops • 212km • 6h52m • 48u" at bounding box center [152, 633] width 200 height 12
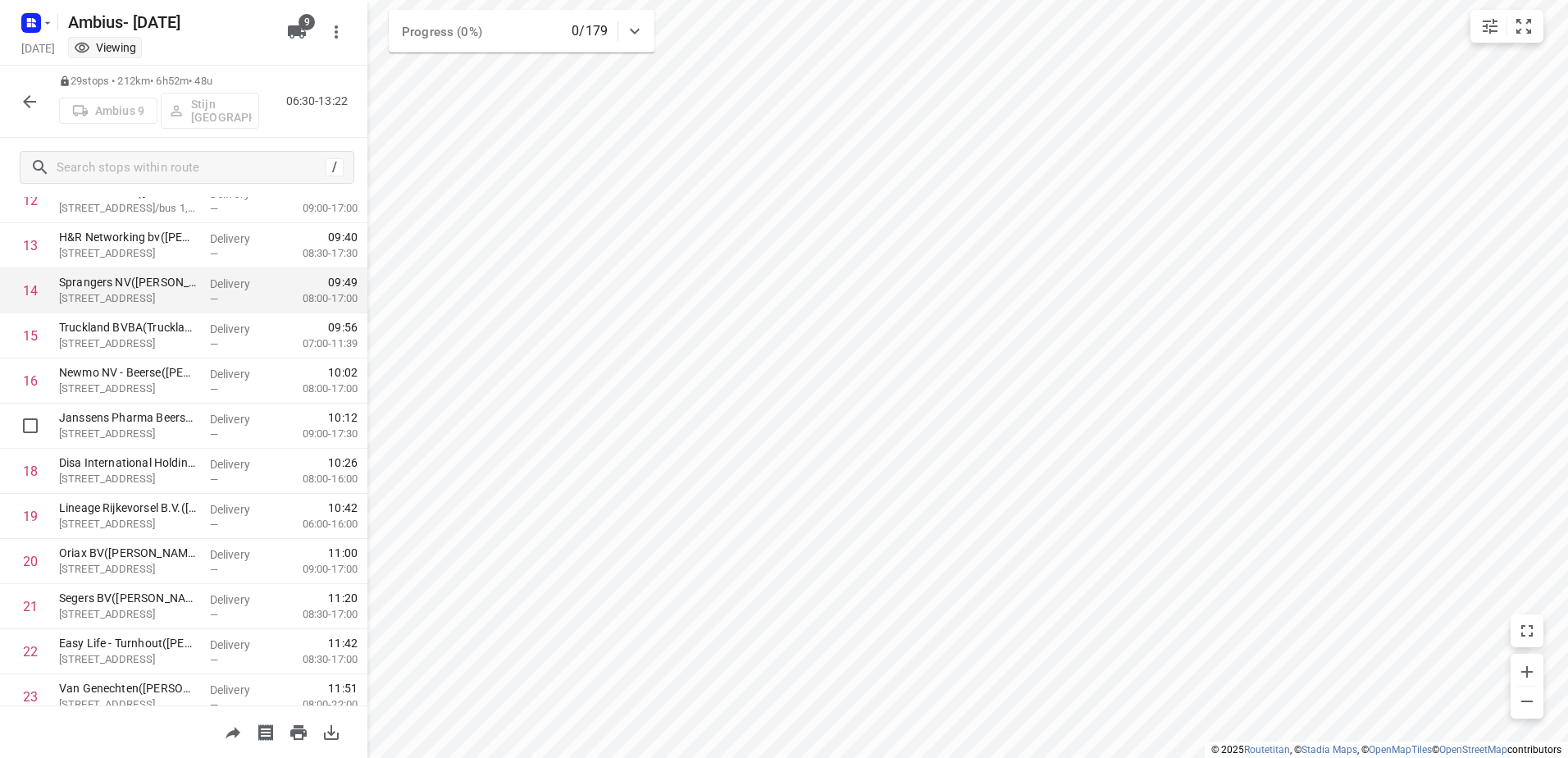
scroll to position [599, 0]
